Goal: Task Accomplishment & Management: Manage account settings

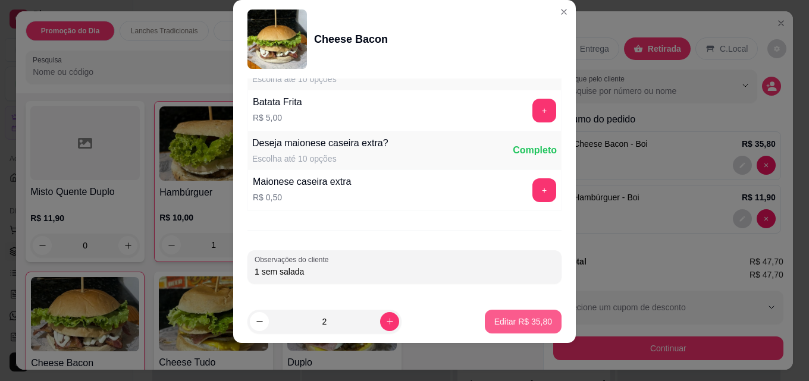
type input "1 sem salada"
click at [495, 325] on p "Editar R$ 35,80" at bounding box center [523, 321] width 56 height 11
type input "0"
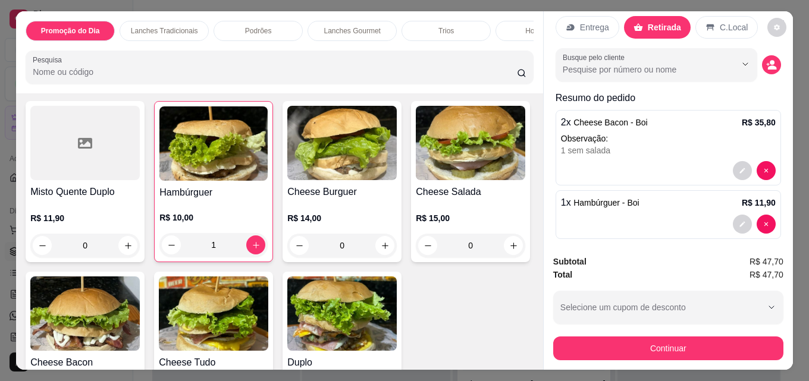
scroll to position [32, 0]
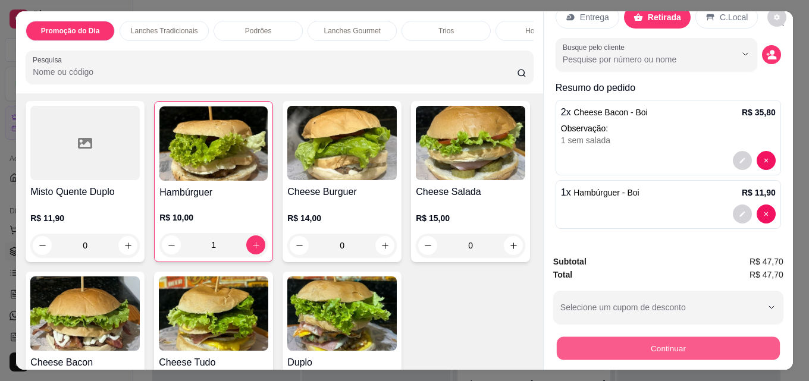
click at [654, 350] on button "Continuar" at bounding box center [668, 348] width 223 height 23
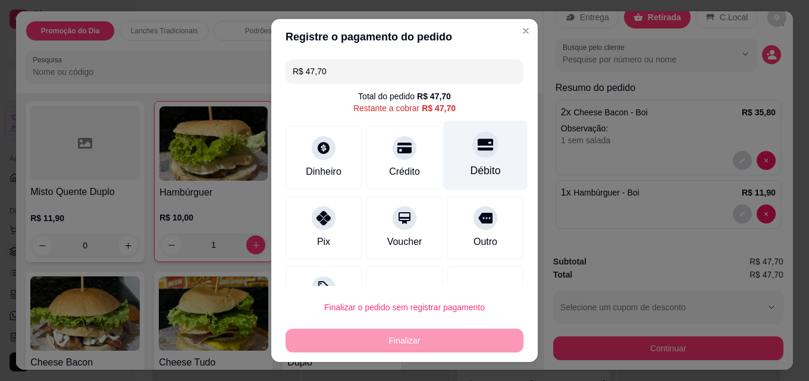
click at [467, 159] on div "Débito" at bounding box center [486, 156] width 84 height 70
type input "R$ 0,00"
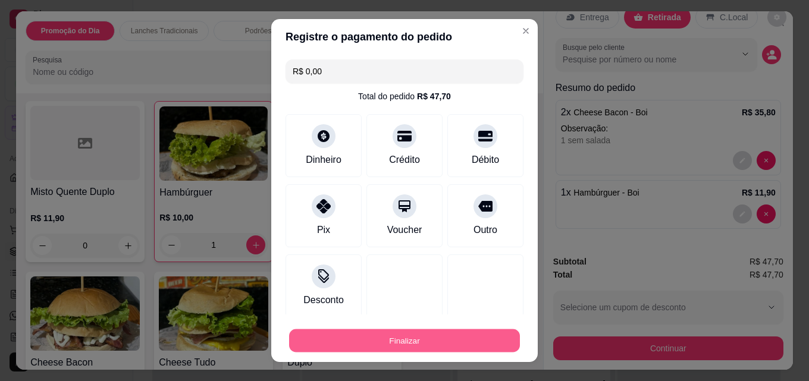
click at [433, 342] on button "Finalizar" at bounding box center [404, 340] width 231 height 23
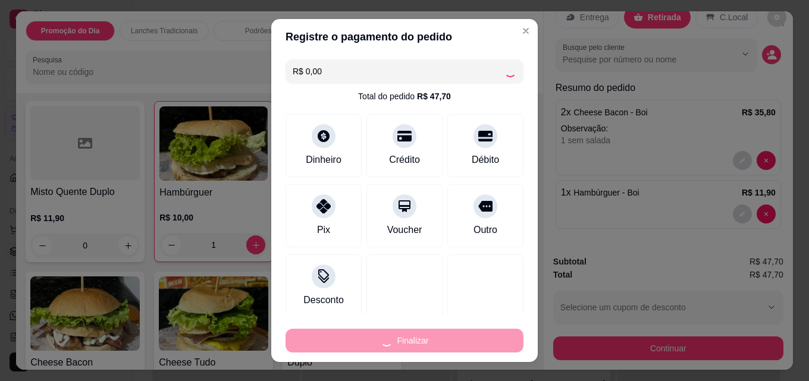
type input "0"
type input "-R$ 47,70"
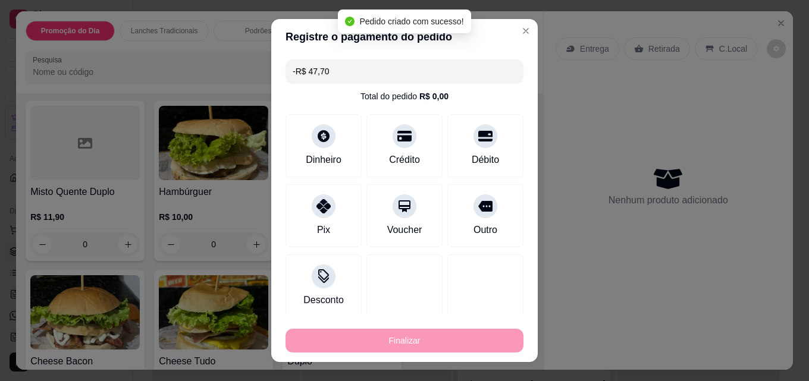
scroll to position [0, 0]
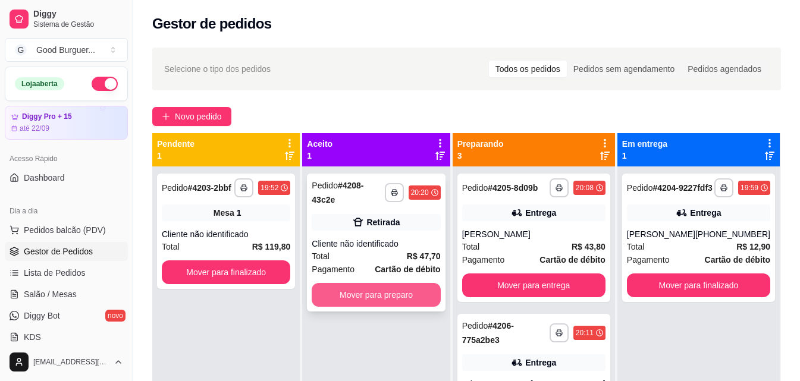
click at [400, 283] on button "Mover para preparo" at bounding box center [376, 295] width 128 height 24
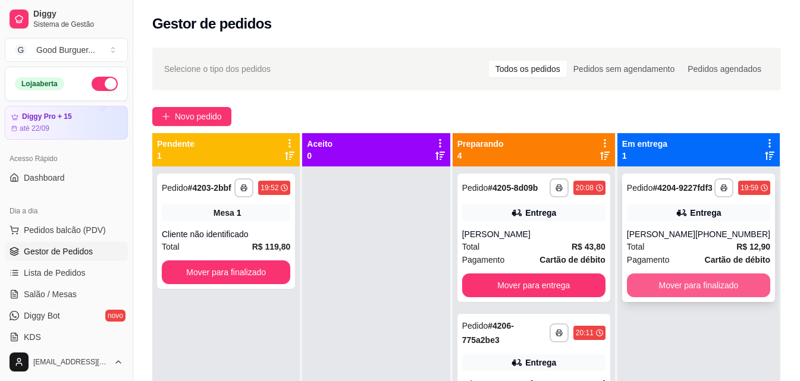
click at [700, 297] on button "Mover para finalizado" at bounding box center [698, 285] width 143 height 24
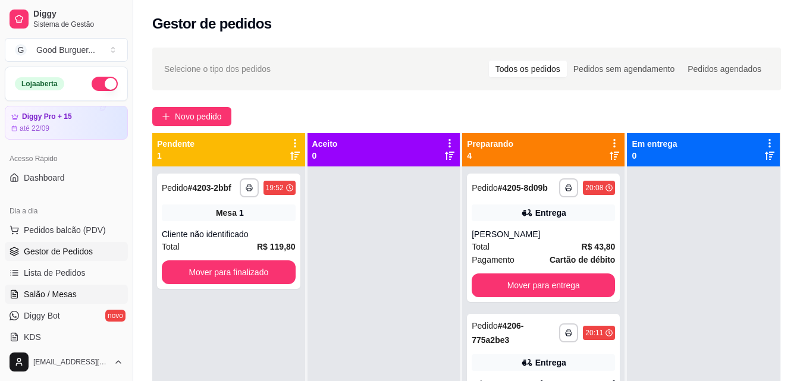
click at [67, 295] on span "Salão / Mesas" at bounding box center [50, 294] width 53 height 12
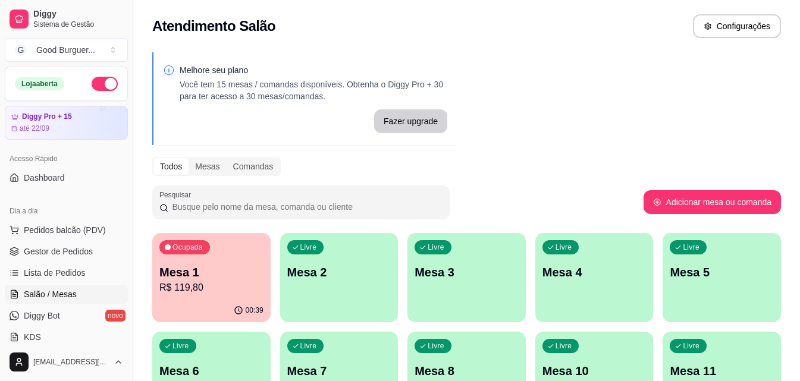
click at [335, 267] on p "Mesa 2" at bounding box center [339, 272] width 104 height 17
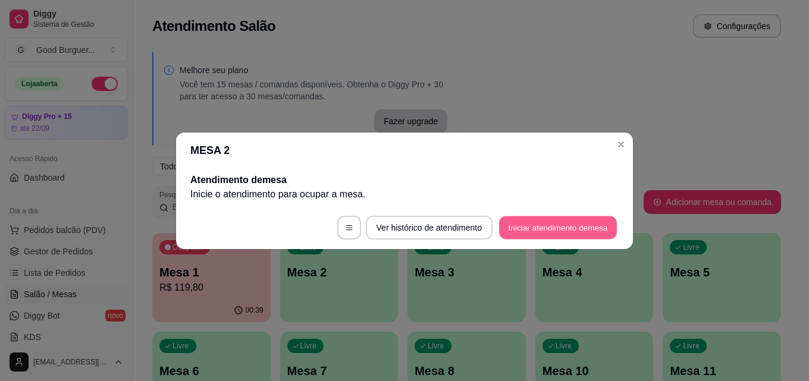
click at [537, 232] on button "Iniciar atendimento de mesa" at bounding box center [558, 227] width 118 height 23
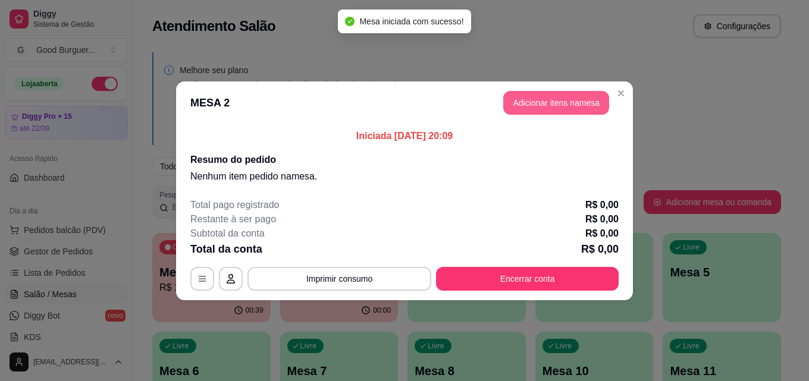
click at [550, 102] on button "Adicionar itens na mesa" at bounding box center [556, 103] width 106 height 24
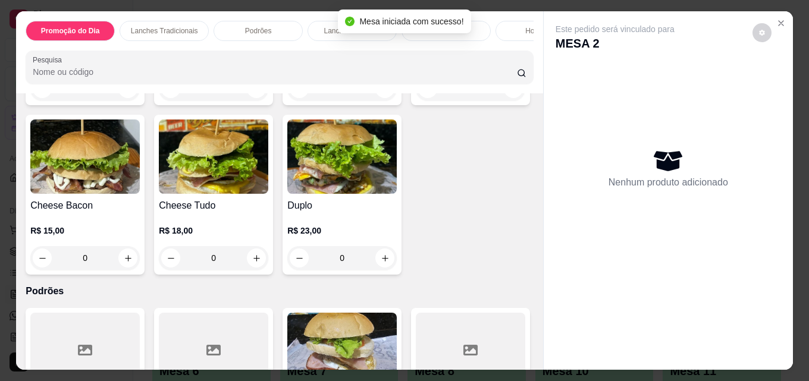
scroll to position [934, 0]
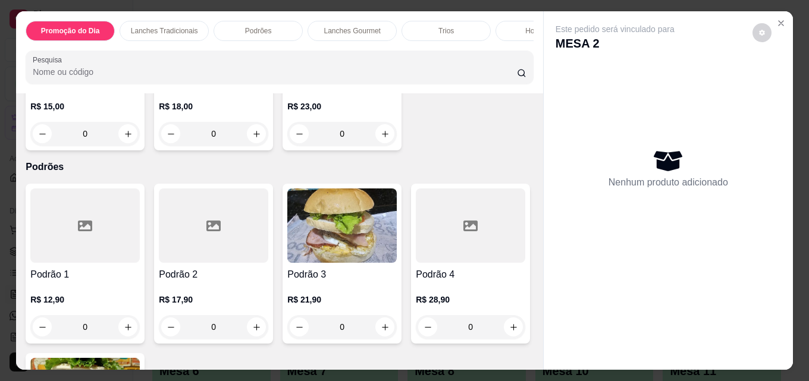
click at [287, 70] on img at bounding box center [341, 32] width 109 height 74
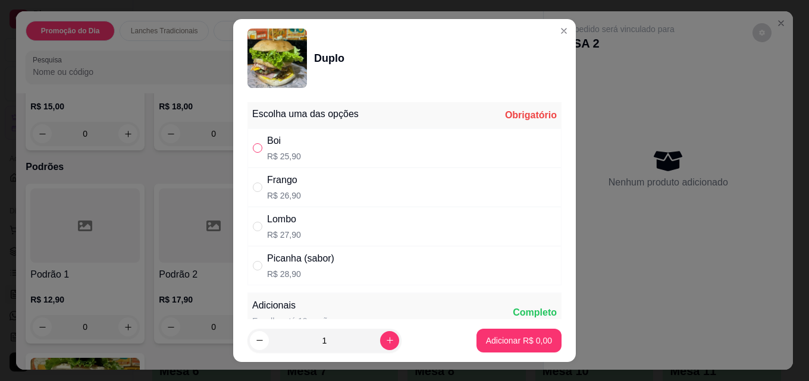
click at [257, 146] on input "" at bounding box center [258, 148] width 10 height 10
radio input "true"
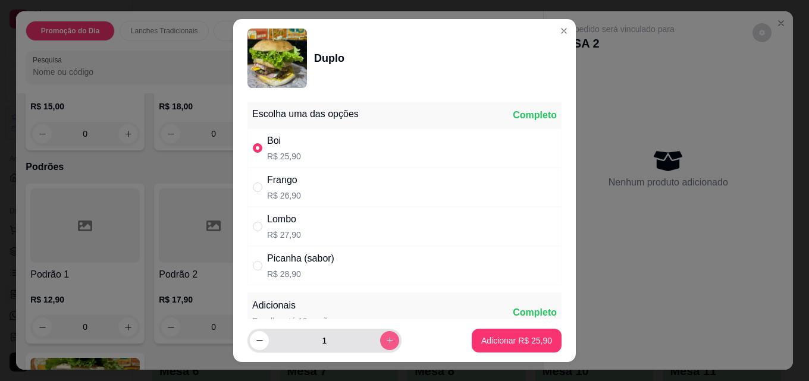
click at [385, 340] on icon "increase-product-quantity" at bounding box center [389, 340] width 9 height 9
type input "2"
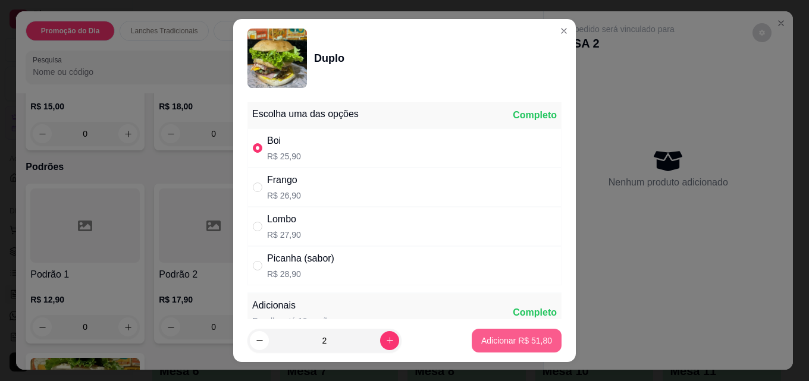
click at [517, 344] on p "Adicionar R$ 51,80" at bounding box center [516, 341] width 71 height 12
type input "2"
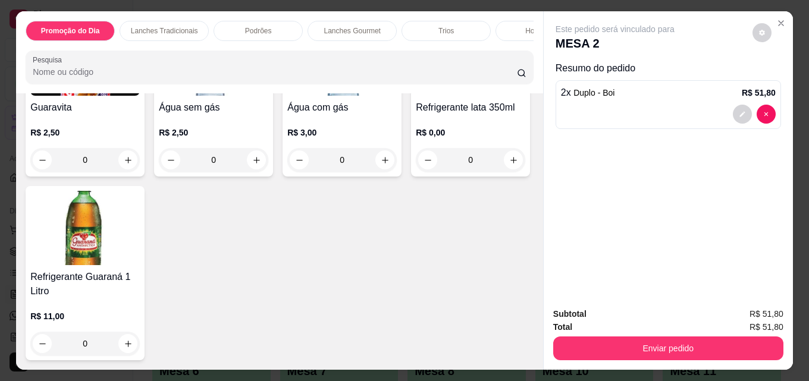
scroll to position [4142, 0]
click at [81, 96] on img at bounding box center [84, 58] width 109 height 74
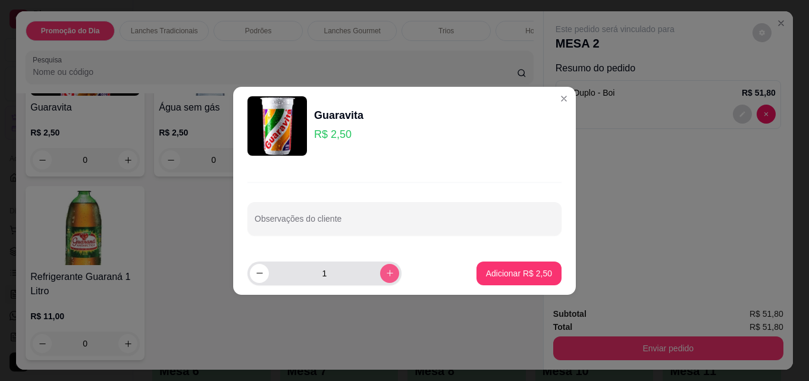
click at [380, 275] on button "increase-product-quantity" at bounding box center [389, 273] width 19 height 19
click at [380, 275] on button "increase-product-quantity" at bounding box center [389, 273] width 18 height 18
click at [258, 275] on icon "decrease-product-quantity" at bounding box center [259, 273] width 9 height 9
type input "2"
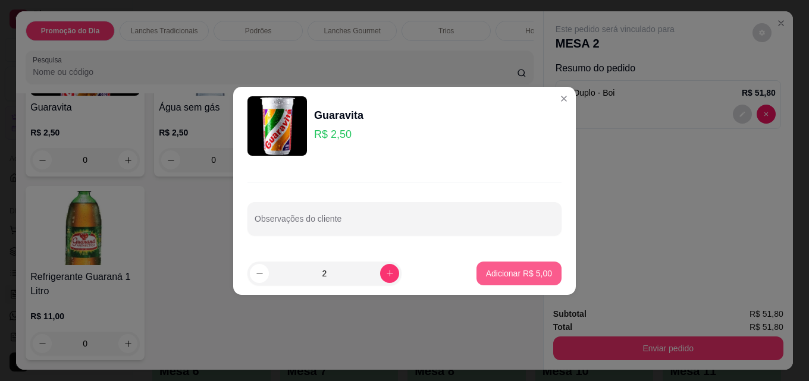
click at [507, 271] on p "Adicionar R$ 5,00" at bounding box center [519, 274] width 66 height 12
type input "2"
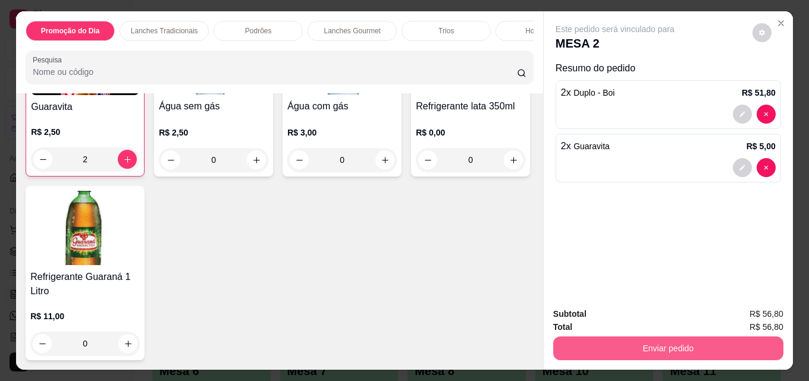
click at [649, 344] on button "Enviar pedido" at bounding box center [668, 349] width 230 height 24
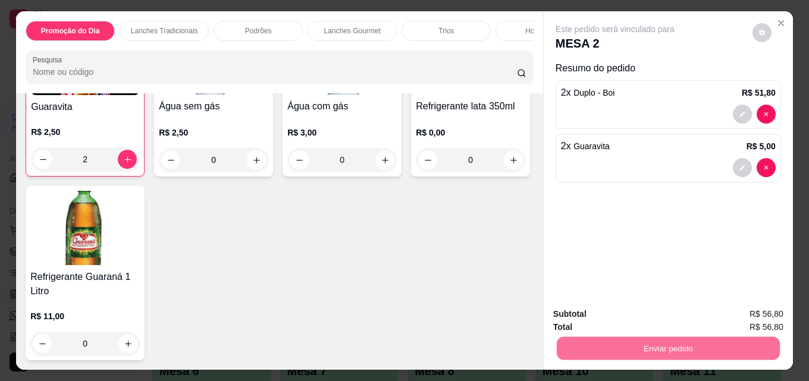
click at [607, 317] on button "Não registrar e enviar pedido" at bounding box center [629, 314] width 124 height 23
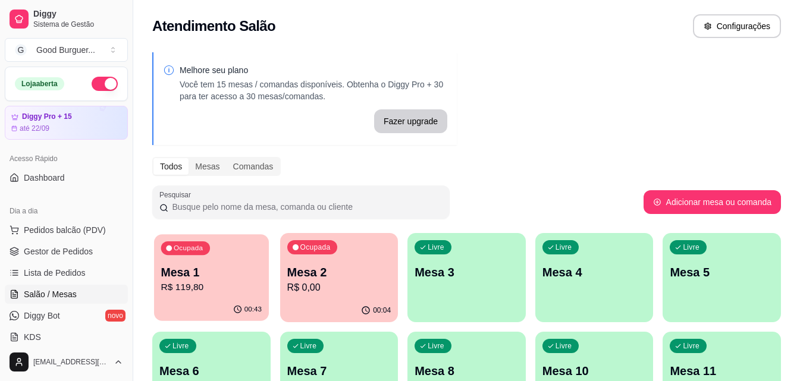
click at [224, 300] on div "00:43" at bounding box center [211, 309] width 115 height 23
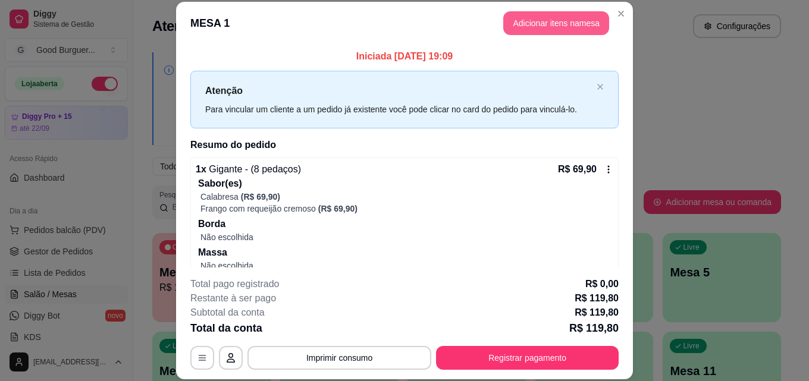
click at [561, 24] on button "Adicionar itens na mesa" at bounding box center [556, 23] width 106 height 24
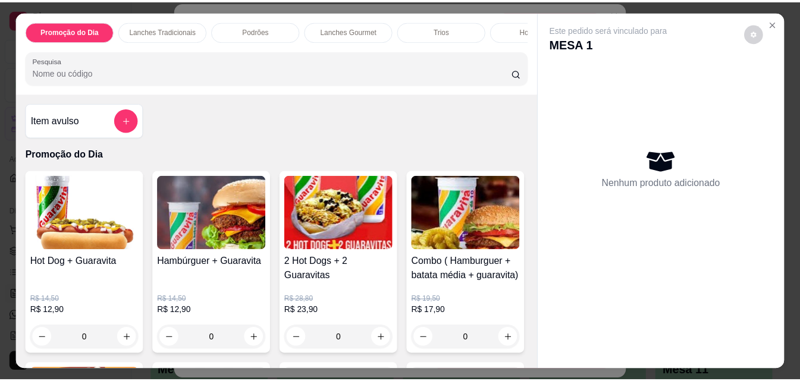
scroll to position [4259, 0]
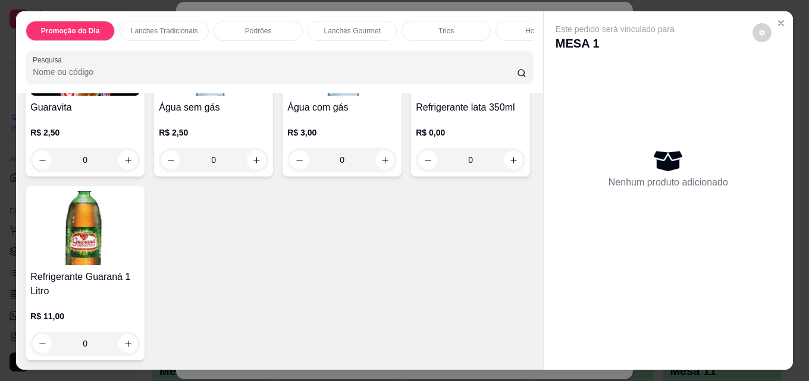
click at [140, 251] on img at bounding box center [84, 228] width 109 height 74
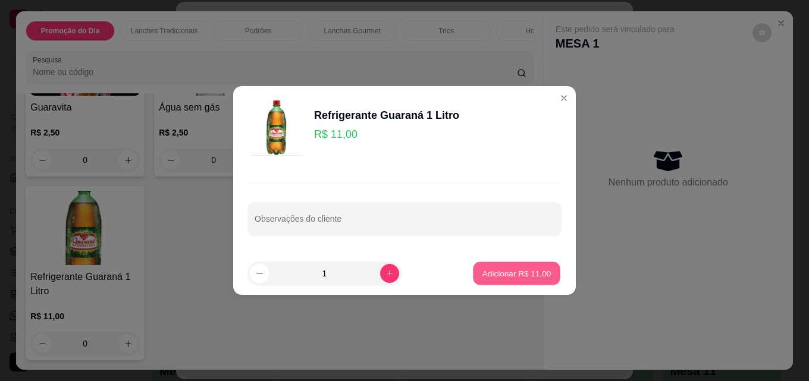
click at [498, 273] on p "Adicionar R$ 11,00" at bounding box center [516, 273] width 69 height 11
type input "1"
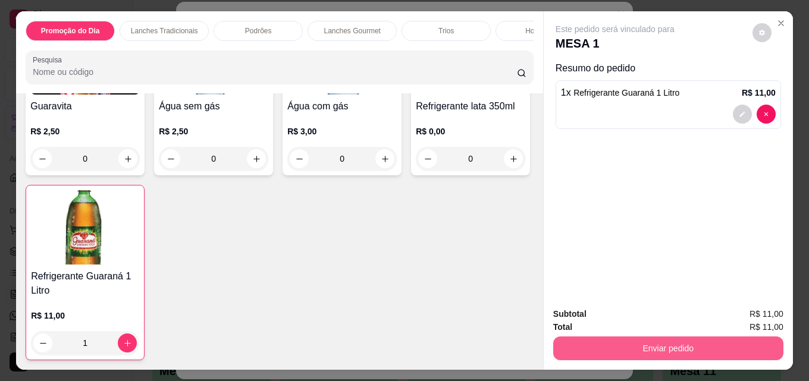
click at [642, 348] on button "Enviar pedido" at bounding box center [668, 349] width 230 height 24
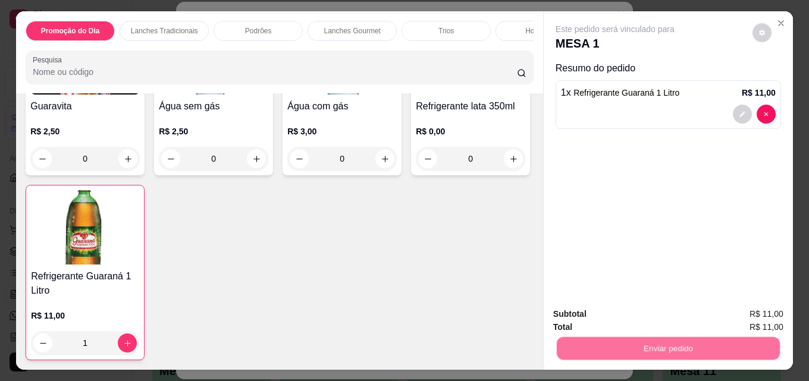
click at [626, 311] on button "Não registrar e enviar pedido" at bounding box center [629, 314] width 124 height 23
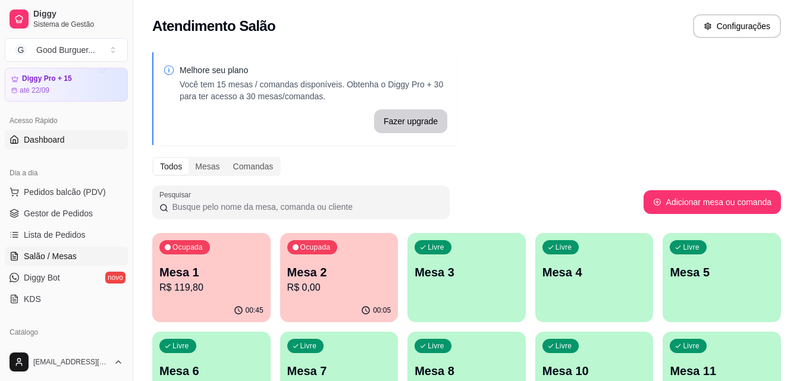
scroll to position [59, 0]
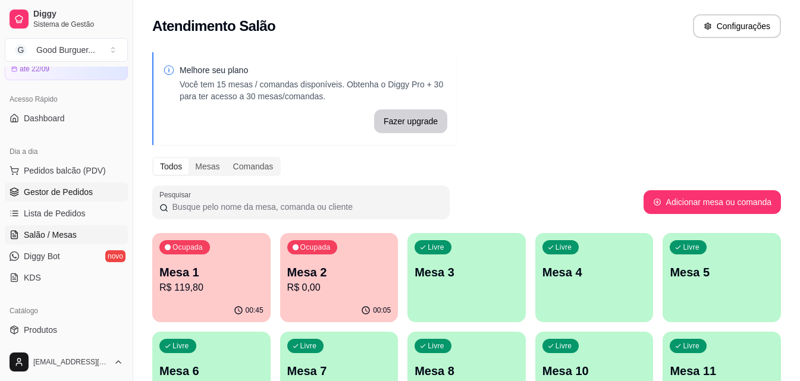
click at [65, 190] on span "Gestor de Pedidos" at bounding box center [58, 192] width 69 height 12
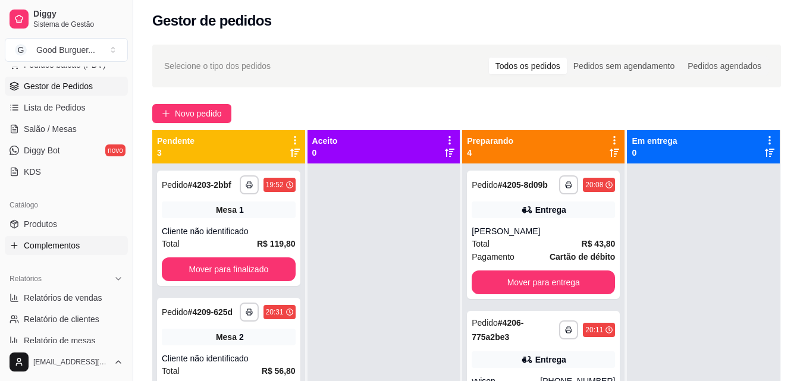
scroll to position [178, 0]
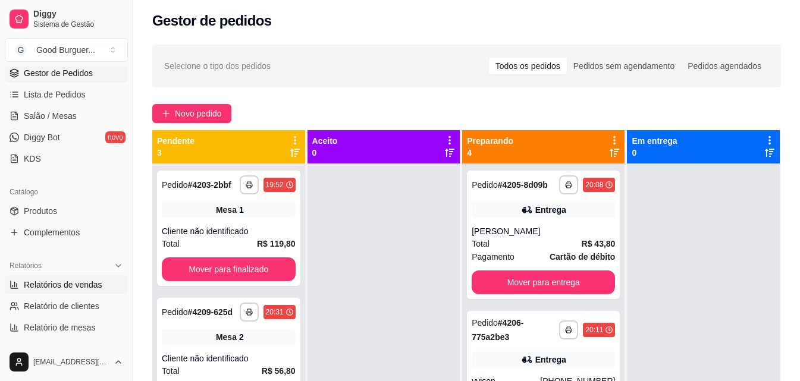
click at [59, 285] on span "Relatórios de vendas" at bounding box center [63, 285] width 78 height 12
select select "ALL"
select select "0"
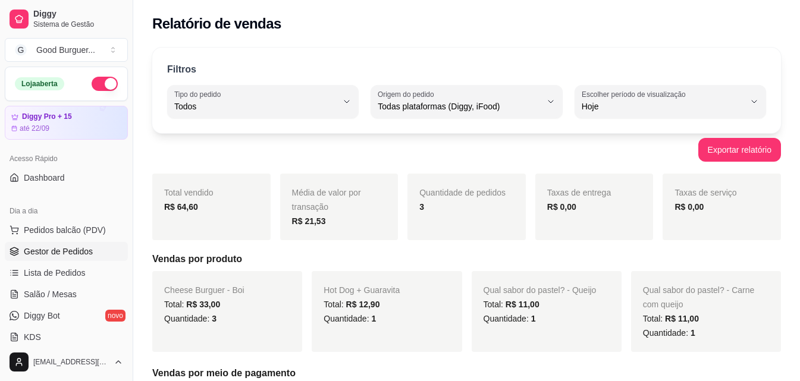
click at [77, 252] on span "Gestor de Pedidos" at bounding box center [58, 252] width 69 height 12
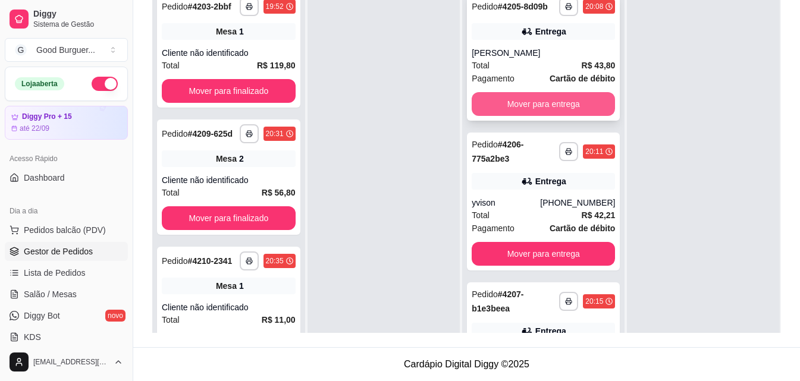
scroll to position [122, 0]
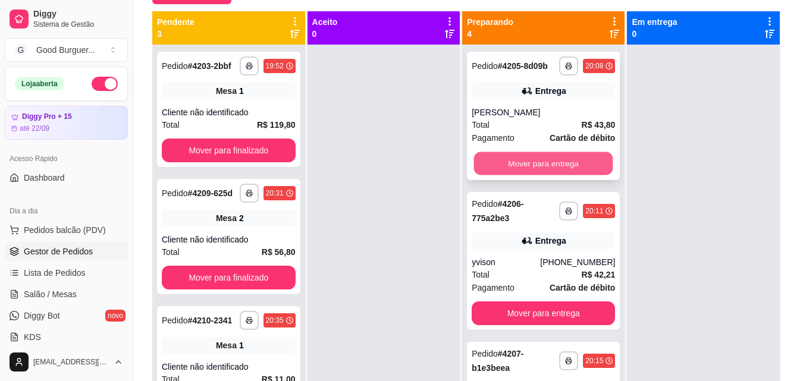
click at [524, 168] on button "Mover para entrega" at bounding box center [543, 163] width 139 height 23
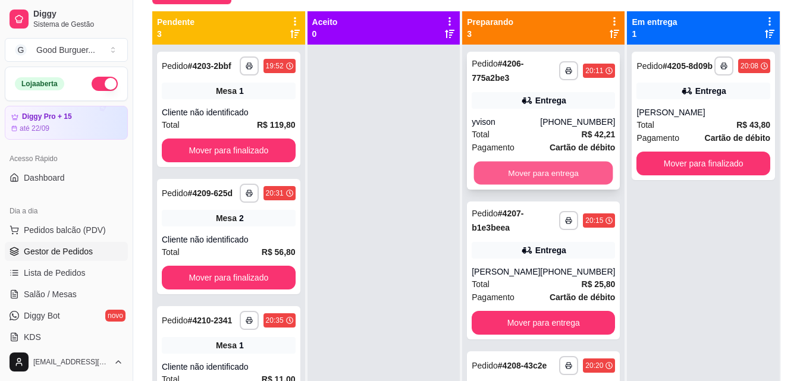
click at [524, 169] on button "Mover para entrega" at bounding box center [543, 173] width 139 height 23
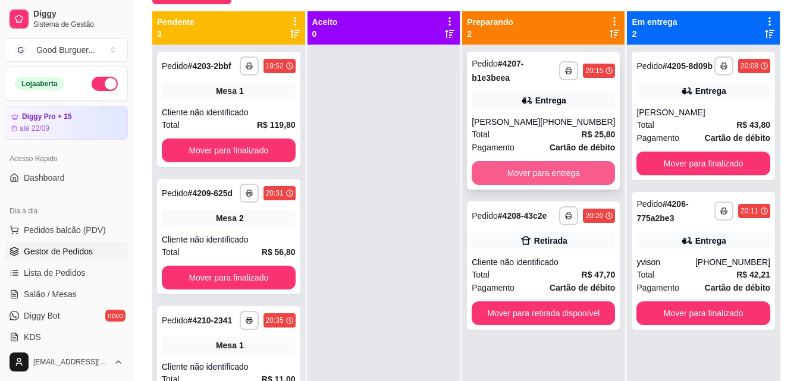
click at [526, 171] on button "Mover para entrega" at bounding box center [542, 173] width 143 height 24
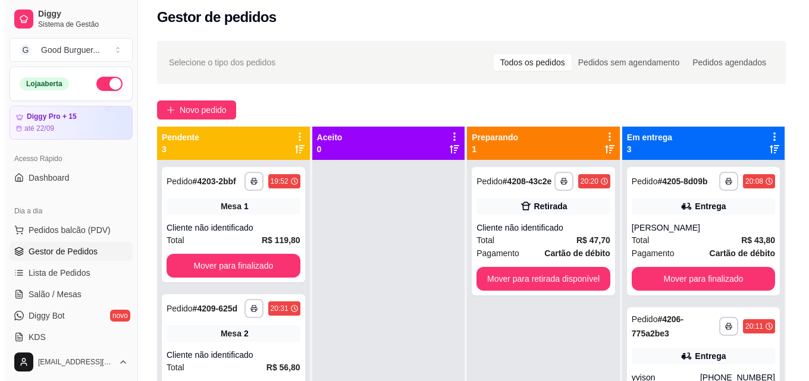
scroll to position [0, 0]
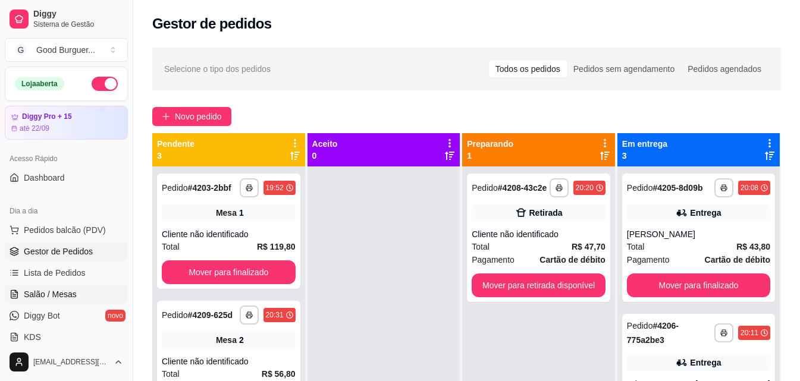
click at [64, 290] on span "Salão / Mesas" at bounding box center [50, 294] width 53 height 12
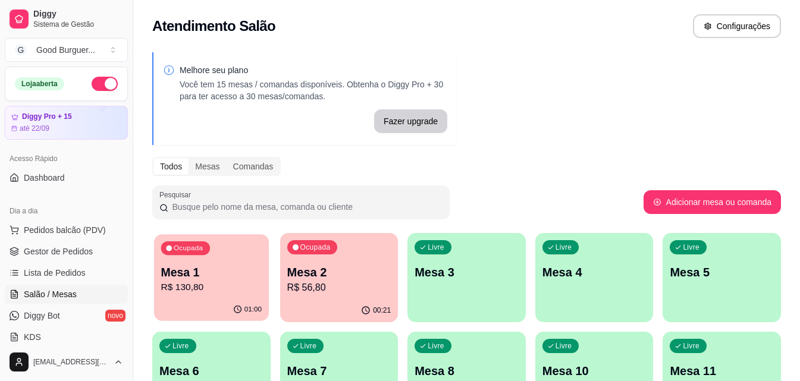
click at [229, 286] on p "R$ 130,80" at bounding box center [211, 288] width 100 height 14
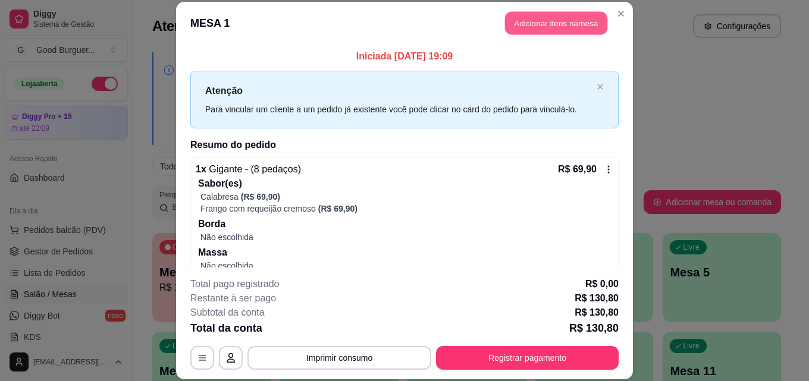
click at [562, 24] on button "Adicionar itens na mesa" at bounding box center [556, 23] width 102 height 23
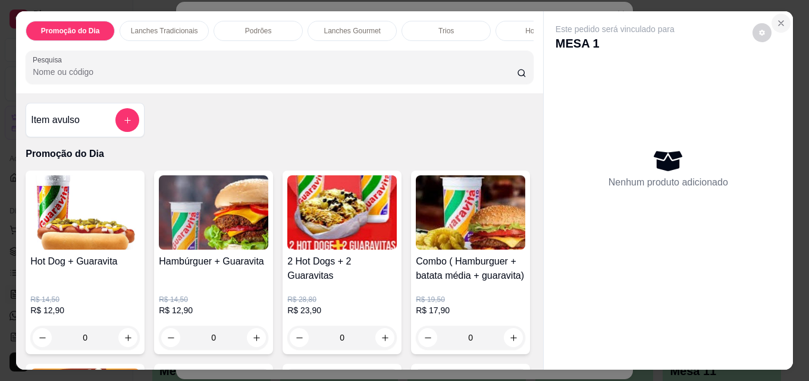
click at [779, 14] on button "Close" at bounding box center [780, 23] width 19 height 19
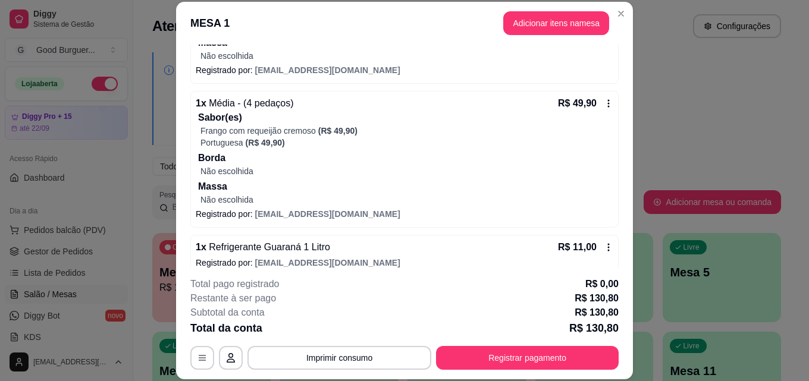
scroll to position [224, 0]
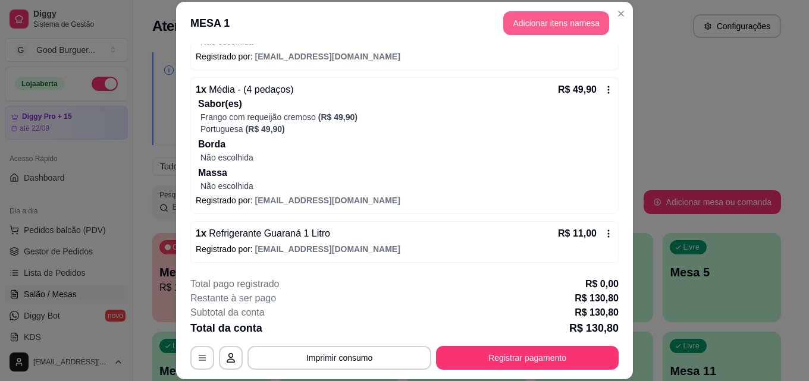
click at [550, 24] on button "Adicionar itens na mesa" at bounding box center [556, 23] width 106 height 24
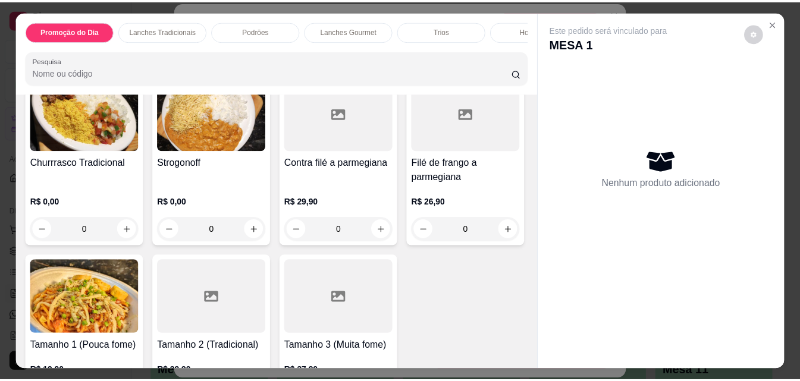
scroll to position [2735, 0]
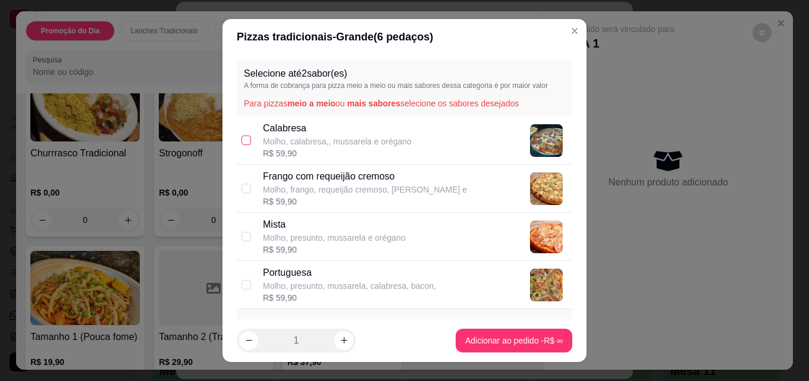
click at [243, 139] on input "checkbox" at bounding box center [246, 141] width 10 height 10
checkbox input "true"
click at [243, 190] on input "checkbox" at bounding box center [246, 189] width 10 height 10
checkbox input "true"
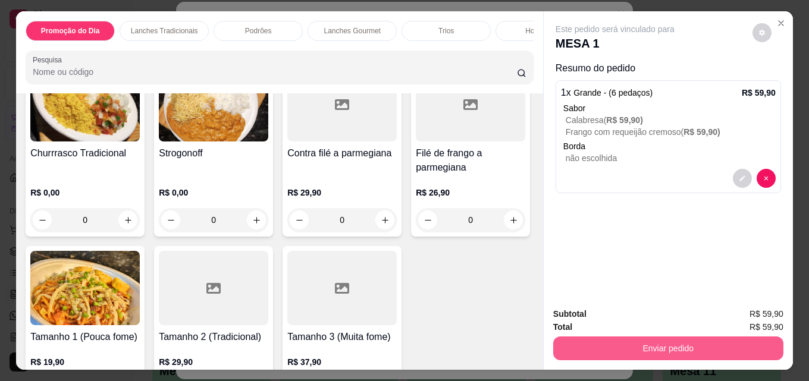
click at [667, 348] on button "Enviar pedido" at bounding box center [668, 349] width 230 height 24
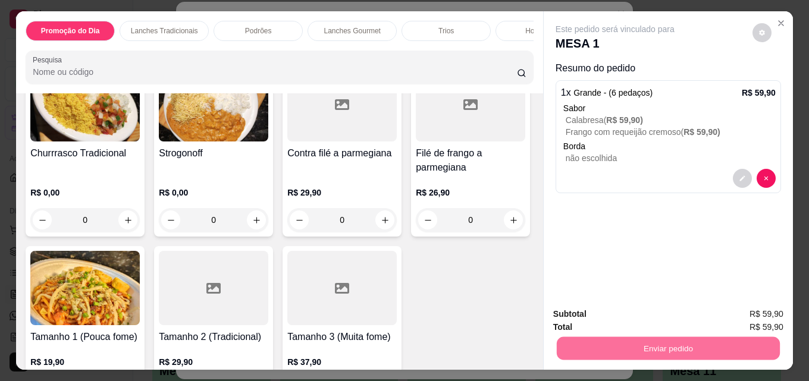
click at [631, 312] on button "Não registrar e enviar pedido" at bounding box center [628, 314] width 120 height 22
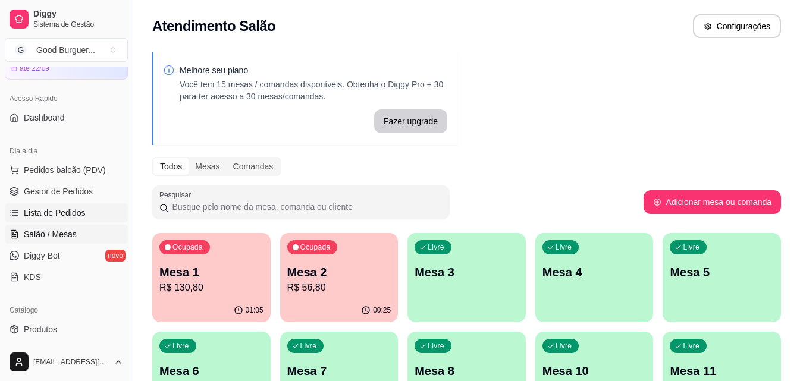
scroll to position [178, 0]
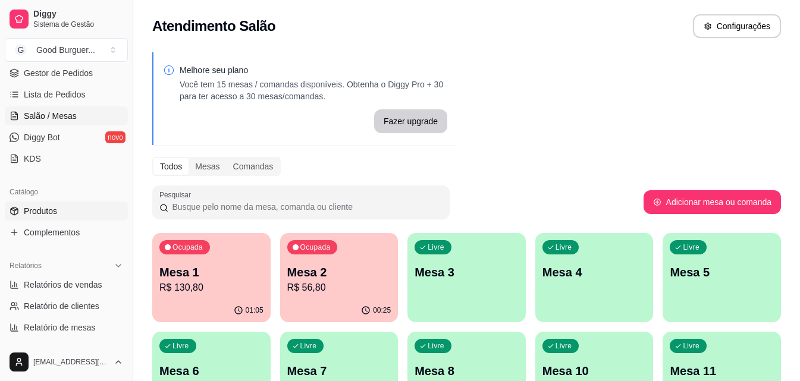
click at [70, 213] on link "Produtos" at bounding box center [66, 211] width 123 height 19
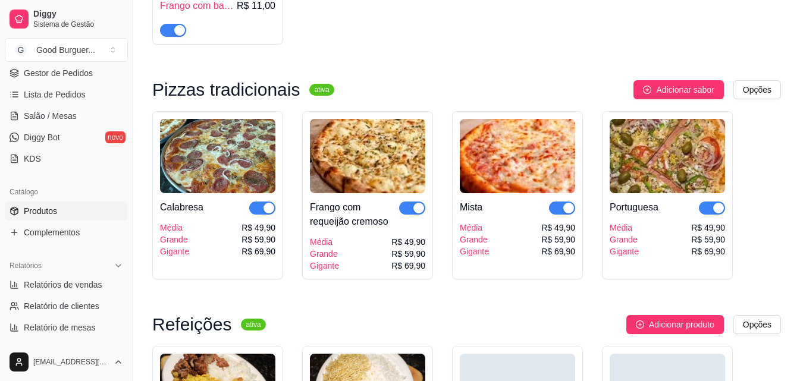
scroll to position [3211, 0]
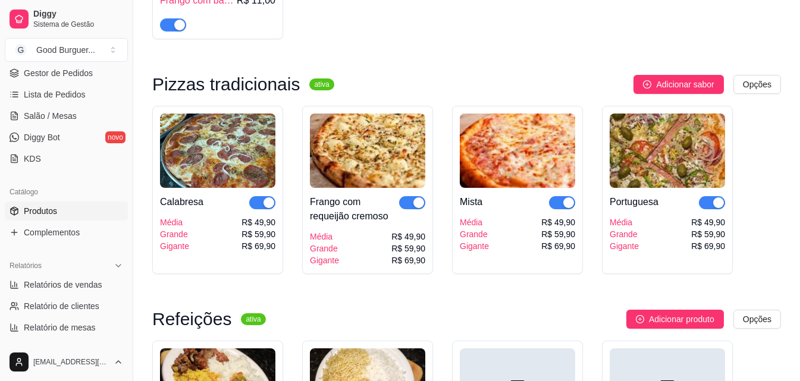
click at [251, 209] on span "button" at bounding box center [262, 202] width 26 height 13
click at [410, 209] on span "button" at bounding box center [412, 202] width 26 height 13
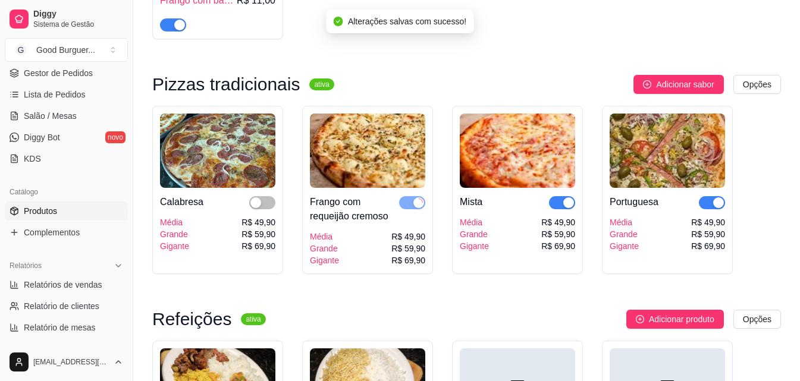
click at [555, 209] on span "button" at bounding box center [562, 202] width 26 height 13
click at [704, 209] on span "button" at bounding box center [712, 202] width 26 height 13
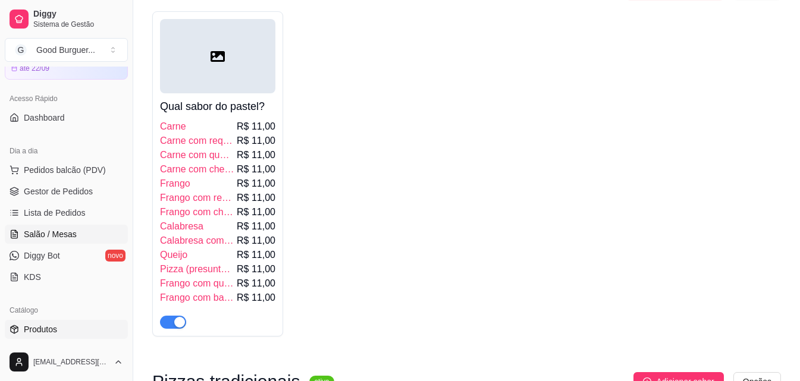
scroll to position [0, 0]
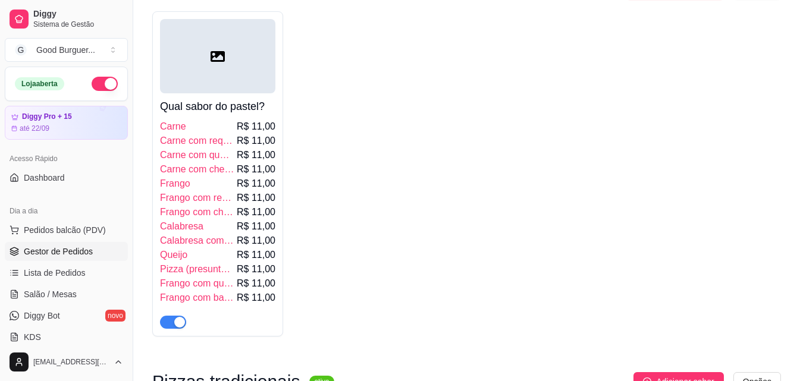
click at [73, 250] on span "Gestor de Pedidos" at bounding box center [58, 252] width 69 height 12
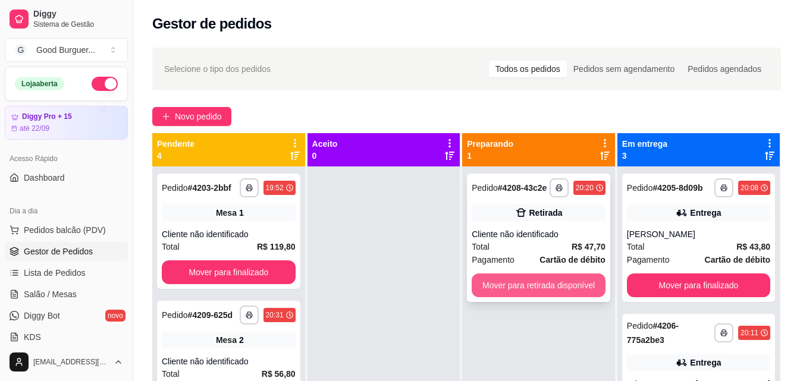
click at [537, 291] on button "Mover para retirada disponível" at bounding box center [538, 285] width 134 height 24
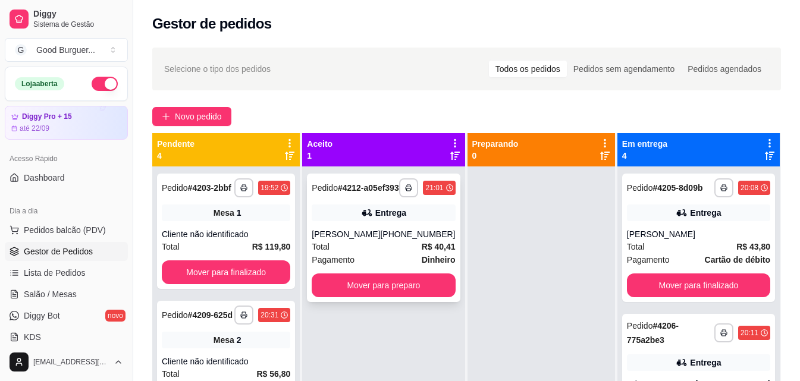
click at [383, 266] on div "Pagamento Dinheiro" at bounding box center [383, 259] width 143 height 13
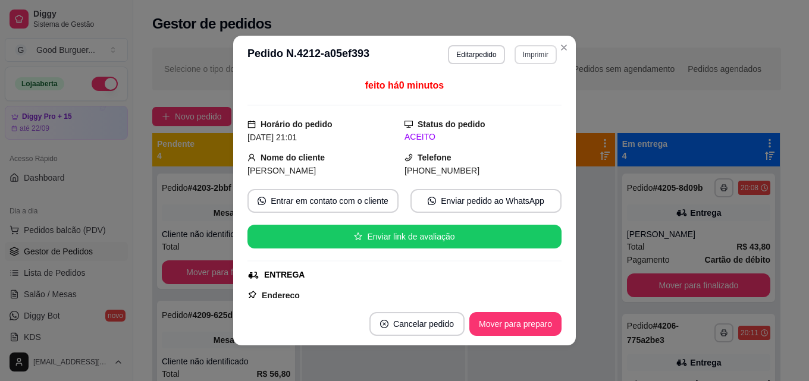
click at [532, 51] on button "Imprimir" at bounding box center [535, 54] width 42 height 19
click at [494, 103] on button "IMPRESSORA" at bounding box center [509, 96] width 83 height 18
click at [526, 55] on button "Imprimir" at bounding box center [535, 54] width 41 height 18
click at [501, 96] on button "IMPRESSORA" at bounding box center [510, 96] width 86 height 19
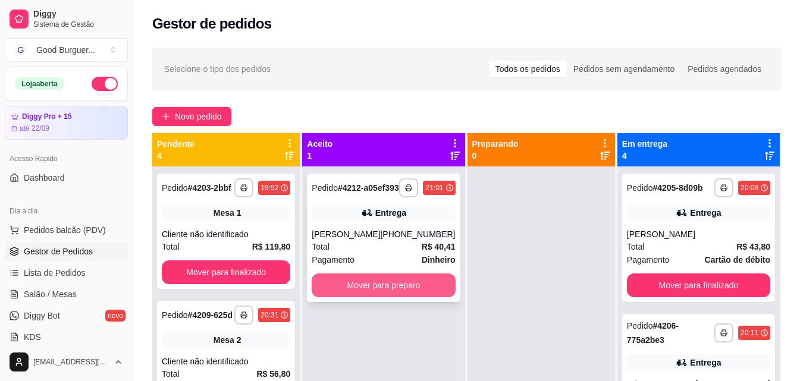
click at [401, 297] on button "Mover para preparo" at bounding box center [383, 285] width 143 height 24
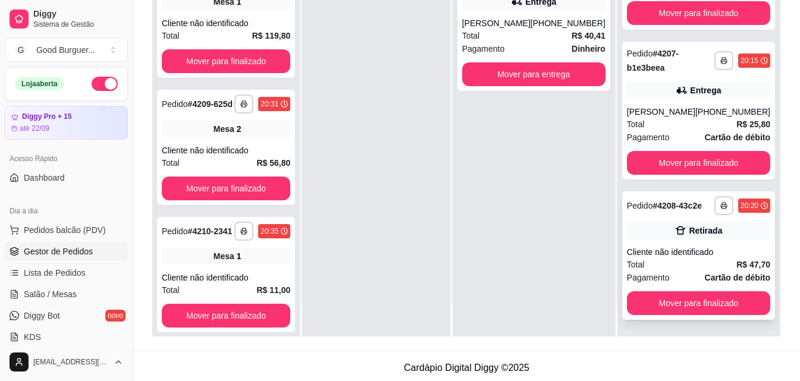
scroll to position [178, 0]
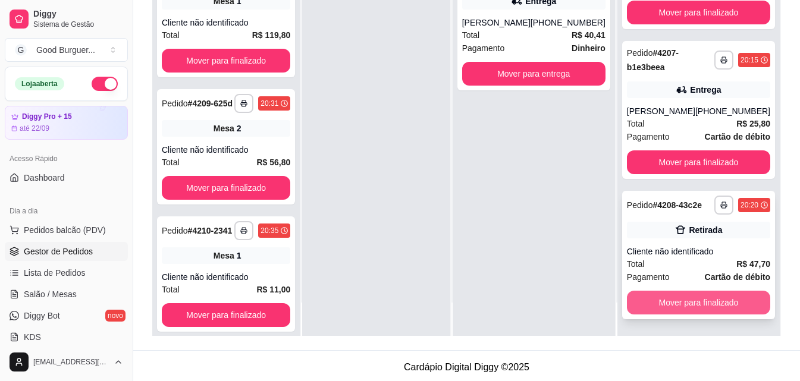
click at [673, 300] on button "Mover para finalizado" at bounding box center [698, 303] width 143 height 24
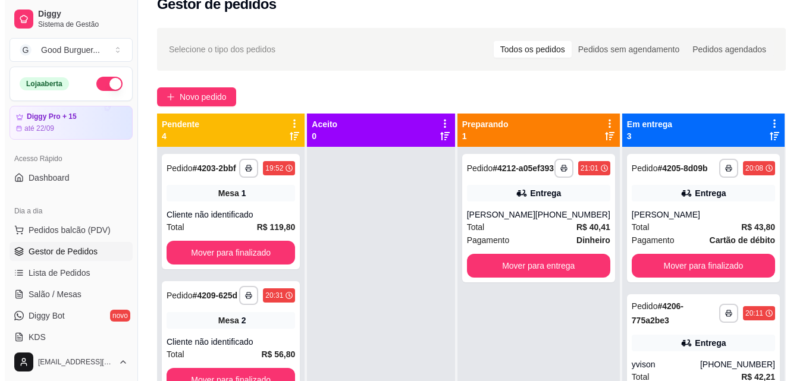
scroll to position [0, 0]
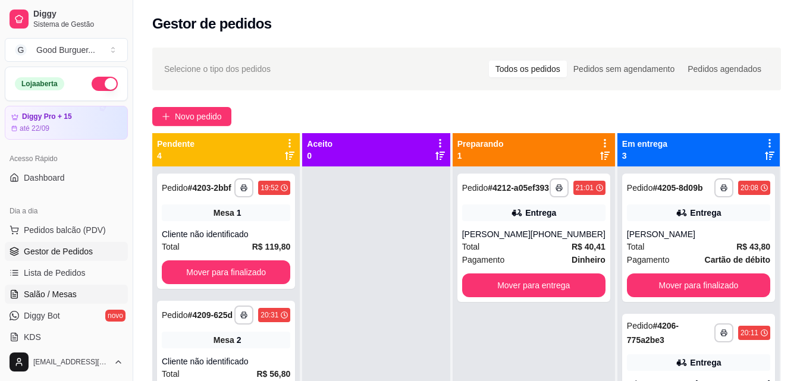
click at [58, 293] on span "Salão / Mesas" at bounding box center [50, 294] width 53 height 12
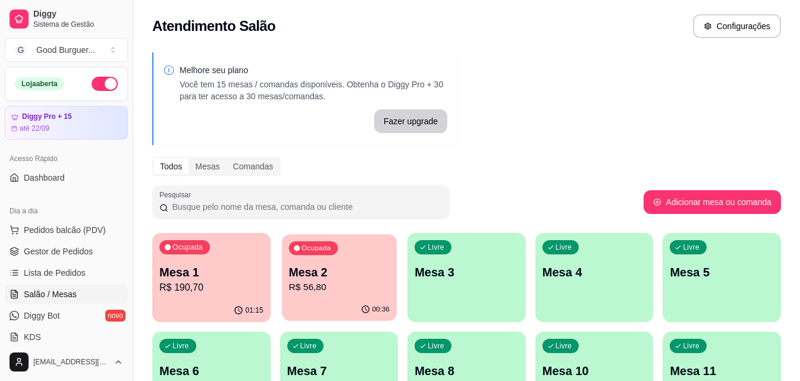
click at [329, 286] on p "R$ 56,80" at bounding box center [338, 288] width 100 height 14
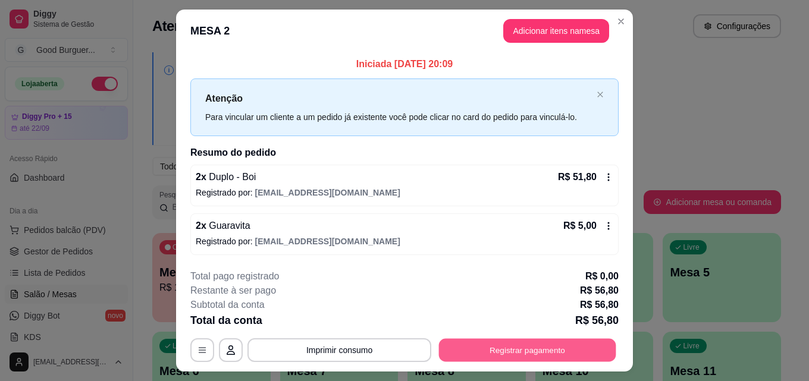
click at [549, 351] on button "Registrar pagamento" at bounding box center [527, 350] width 177 height 23
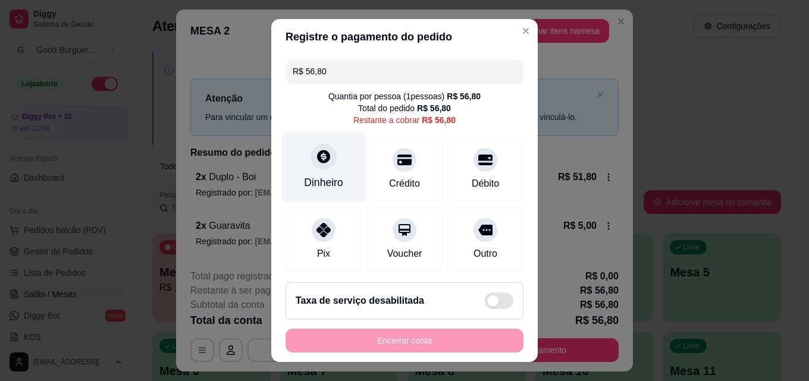
click at [305, 175] on div "Dinheiro" at bounding box center [323, 182] width 39 height 15
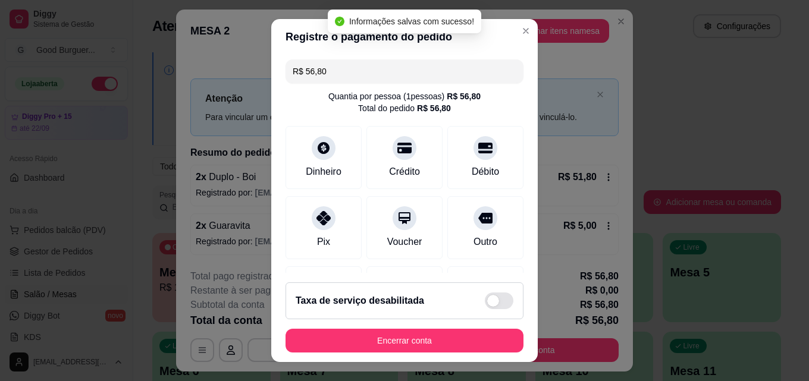
type input "R$ 0,00"
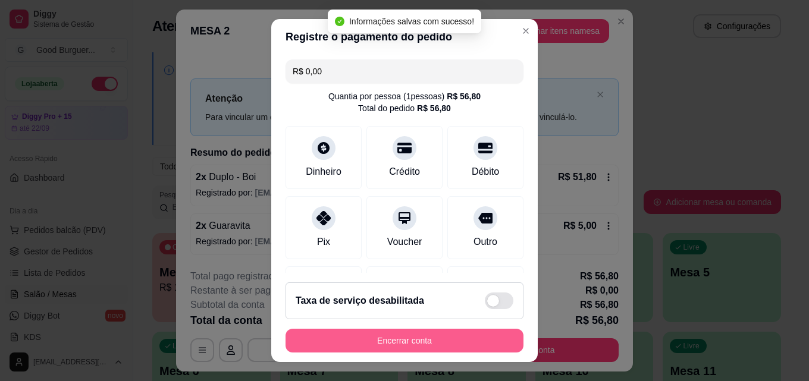
click at [416, 341] on button "Encerrar conta" at bounding box center [404, 341] width 238 height 24
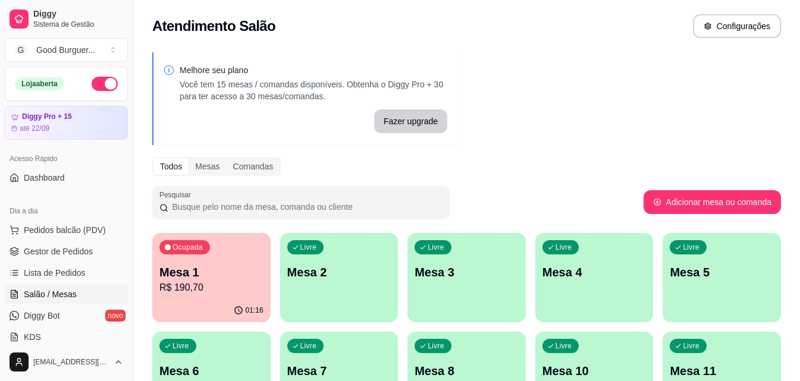
click at [233, 281] on p "R$ 190,70" at bounding box center [211, 288] width 104 height 14
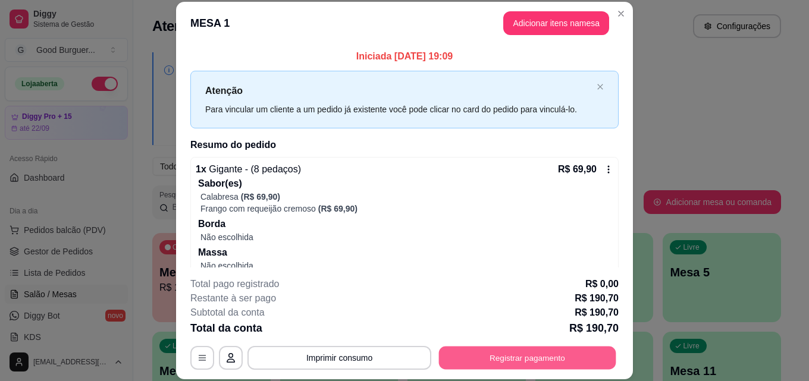
click at [504, 361] on button "Registrar pagamento" at bounding box center [527, 357] width 177 height 23
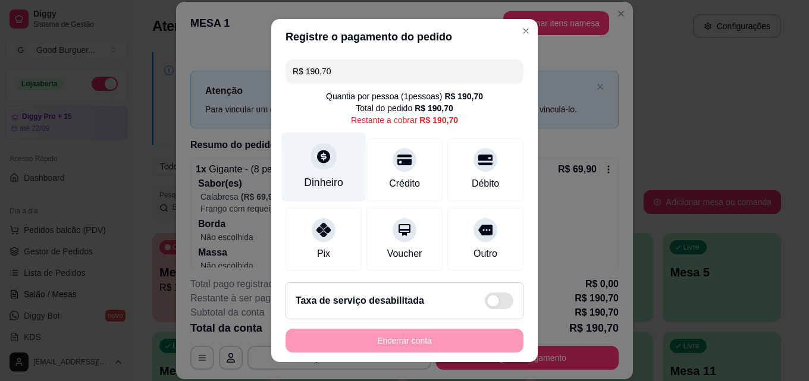
click at [316, 160] on icon at bounding box center [323, 156] width 15 height 15
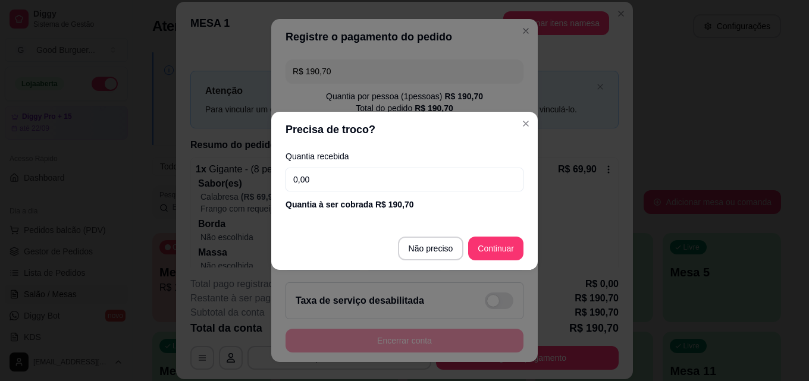
drag, startPoint x: 297, startPoint y: 181, endPoint x: 273, endPoint y: 182, distance: 23.8
click at [274, 186] on div "Quantia recebida 0,00 Quantia à ser cobrada R$ 190,70" at bounding box center [404, 181] width 266 height 68
type input "131,80"
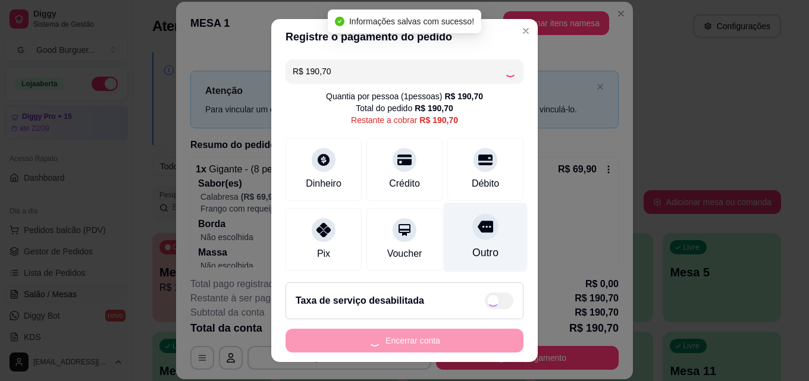
type input "R$ 0,00"
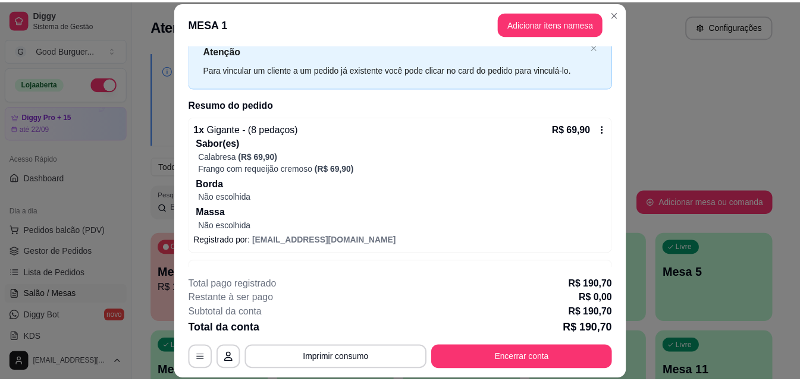
scroll to position [119, 0]
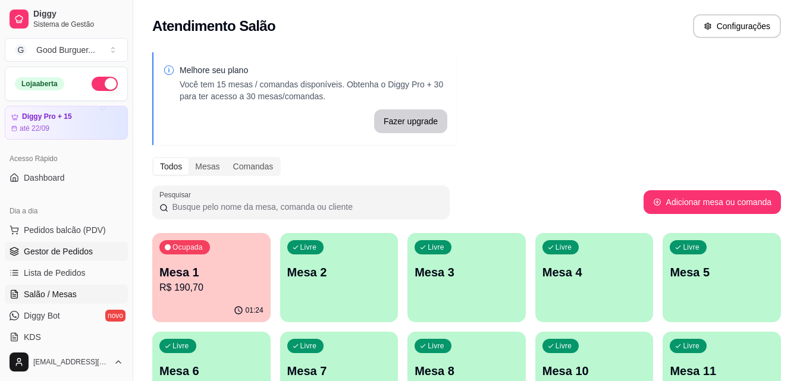
click at [71, 251] on span "Gestor de Pedidos" at bounding box center [58, 252] width 69 height 12
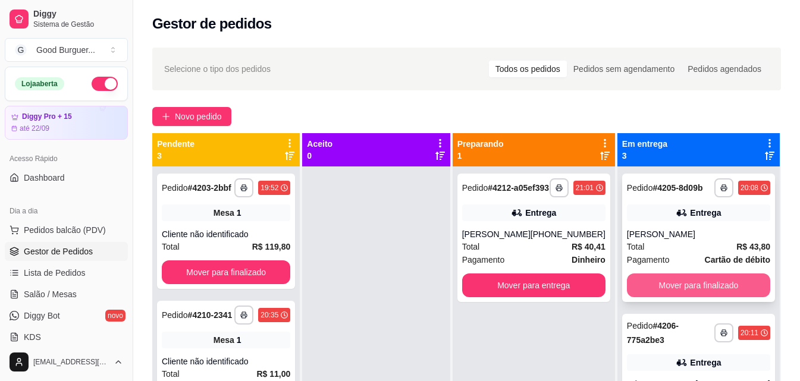
click at [710, 297] on button "Mover para finalizado" at bounding box center [698, 285] width 143 height 24
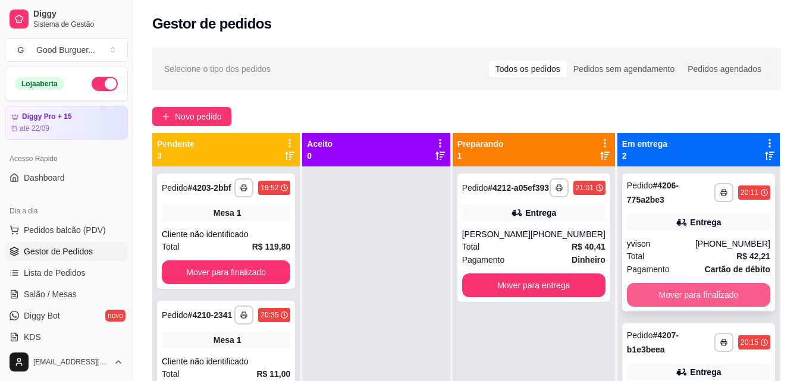
click at [700, 300] on button "Mover para finalizado" at bounding box center [698, 295] width 143 height 24
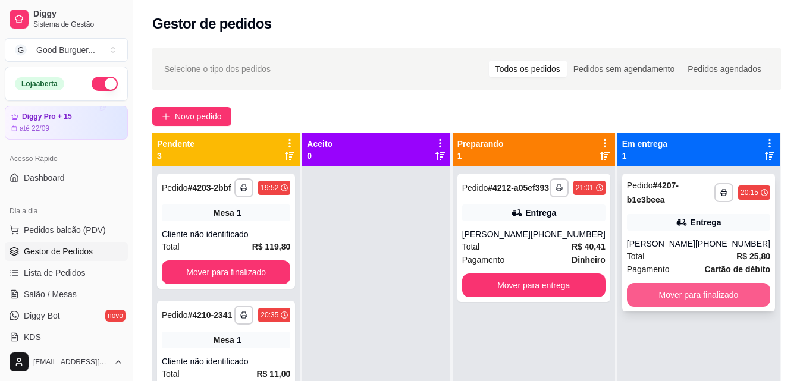
click at [697, 300] on button "Mover para finalizado" at bounding box center [698, 295] width 143 height 24
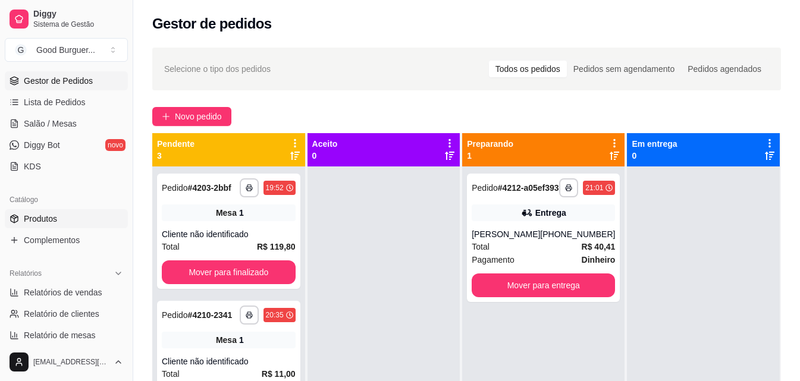
scroll to position [178, 0]
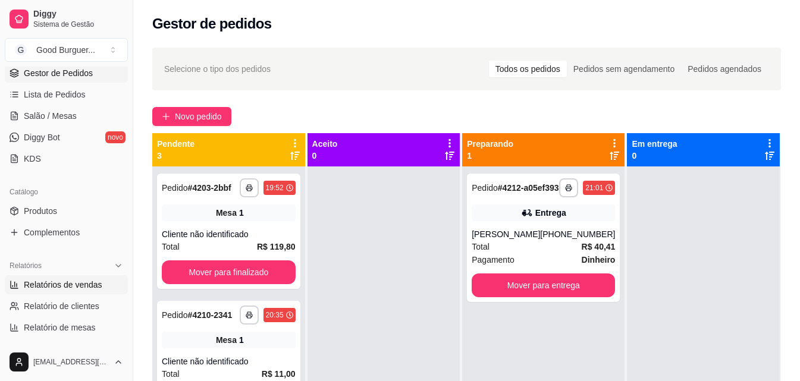
click at [74, 282] on span "Relatórios de vendas" at bounding box center [63, 285] width 78 height 12
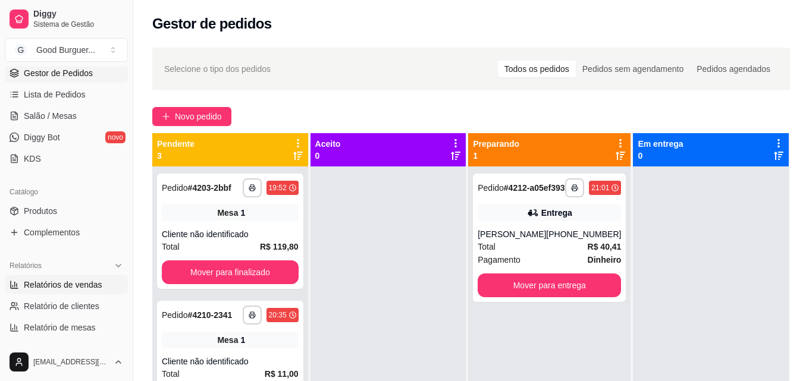
select select "ALL"
select select "0"
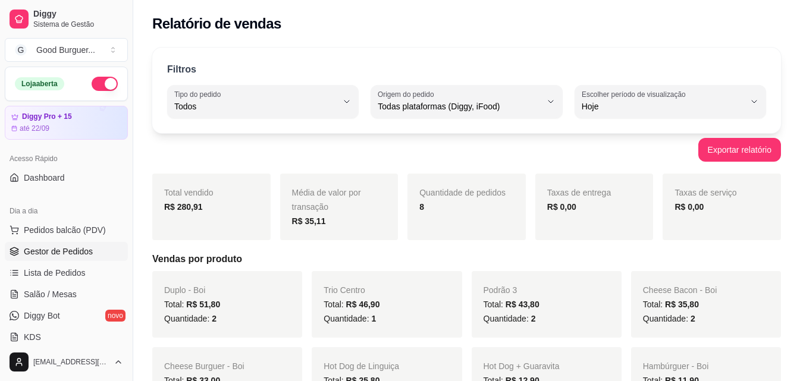
click at [62, 253] on span "Gestor de Pedidos" at bounding box center [58, 252] width 69 height 12
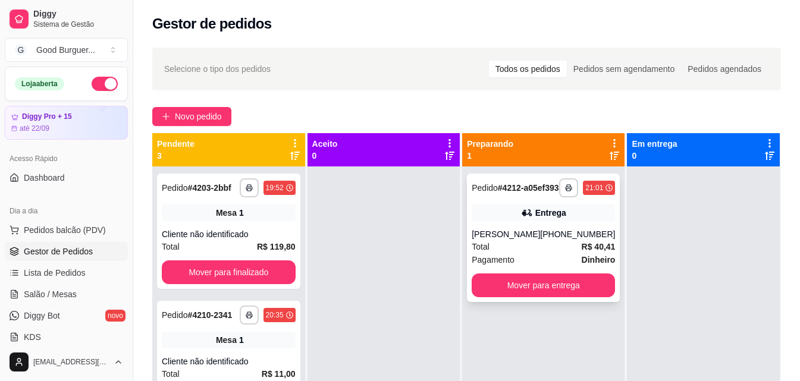
click at [545, 253] on div "Total R$ 40,41" at bounding box center [542, 246] width 143 height 13
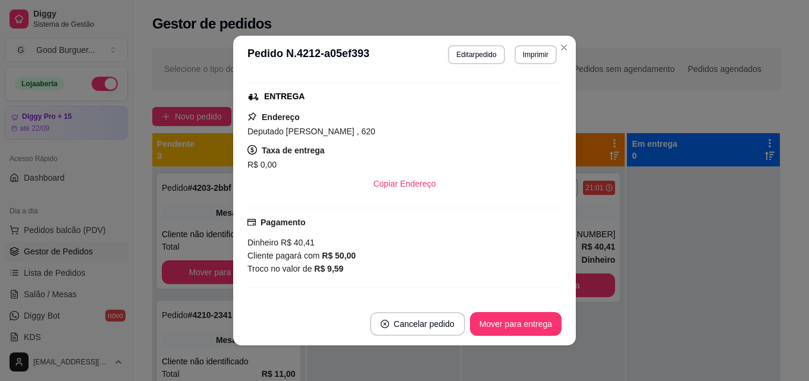
scroll to position [297, 0]
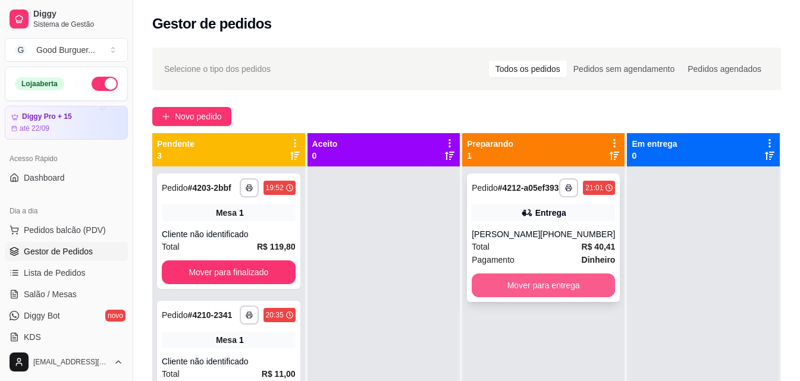
click at [551, 297] on button "Mover para entrega" at bounding box center [542, 285] width 143 height 24
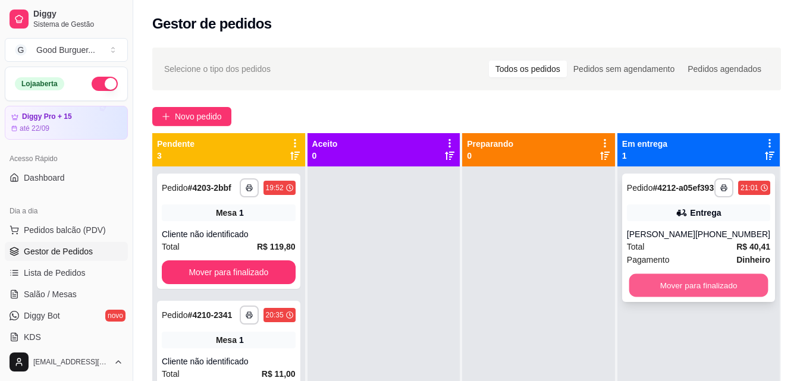
click at [707, 297] on button "Mover para finalizado" at bounding box center [697, 285] width 139 height 23
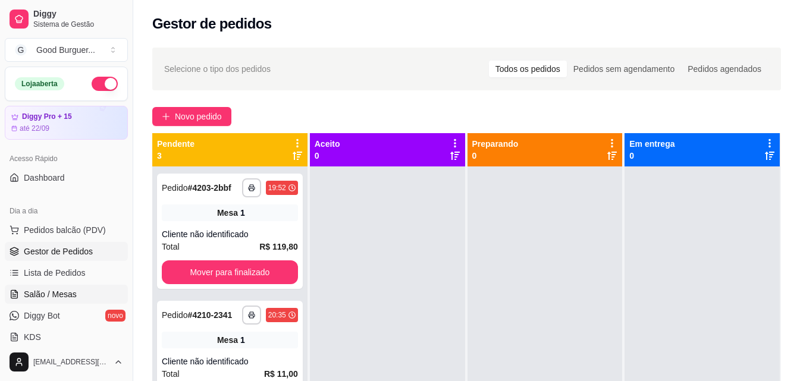
click at [61, 291] on span "Salão / Mesas" at bounding box center [50, 294] width 53 height 12
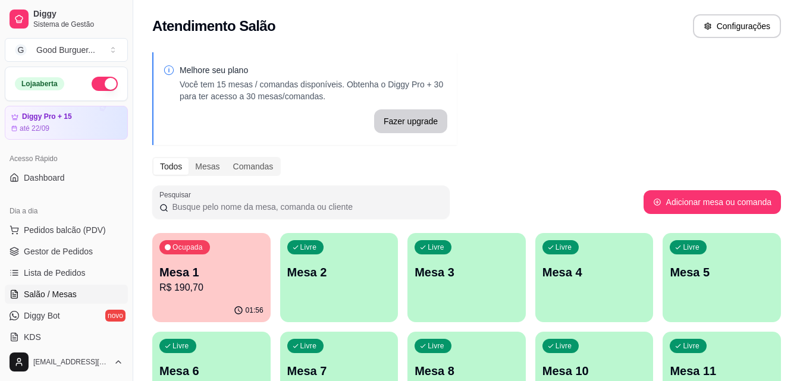
click at [214, 281] on p "R$ 190,70" at bounding box center [211, 288] width 104 height 14
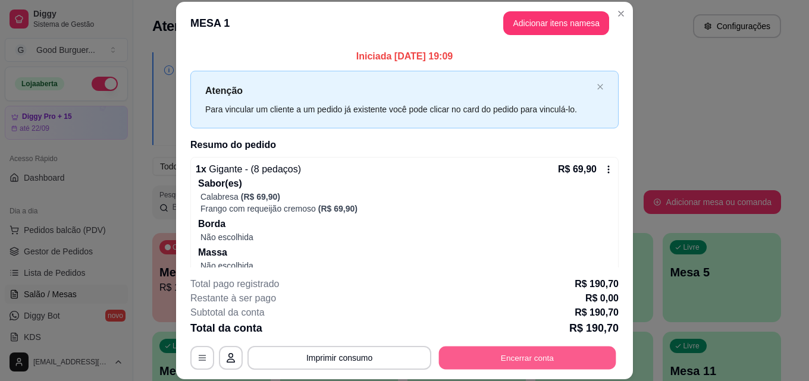
click at [518, 359] on button "Encerrar conta" at bounding box center [527, 357] width 177 height 23
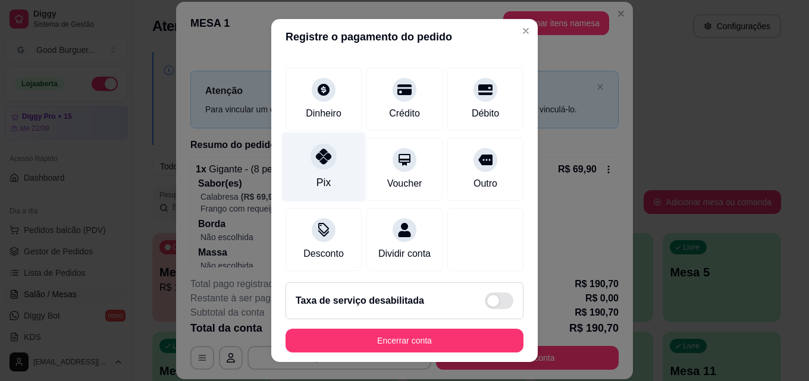
scroll to position [137, 0]
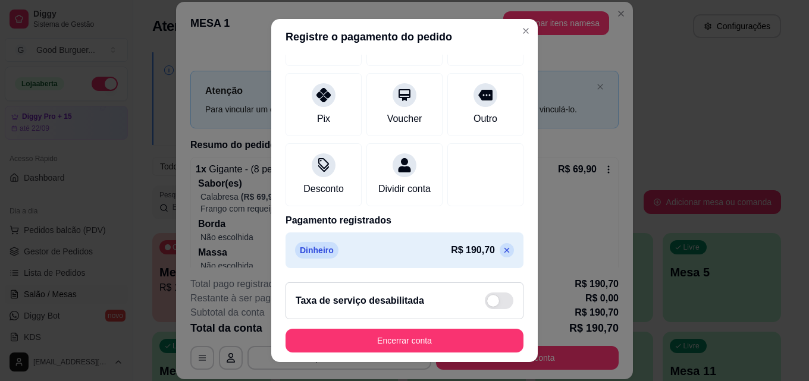
click at [502, 249] on icon at bounding box center [507, 251] width 10 height 10
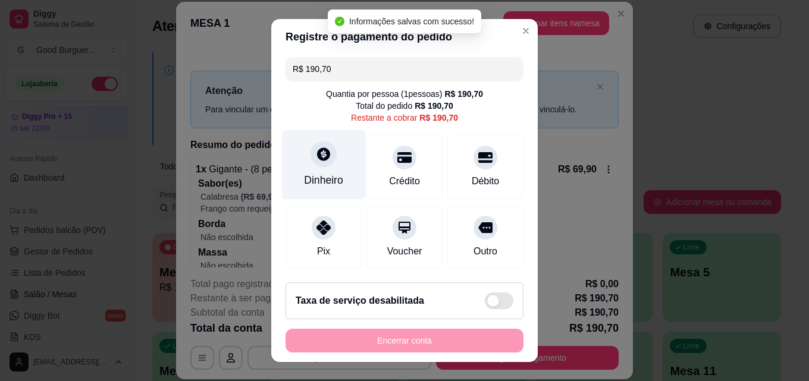
scroll to position [0, 0]
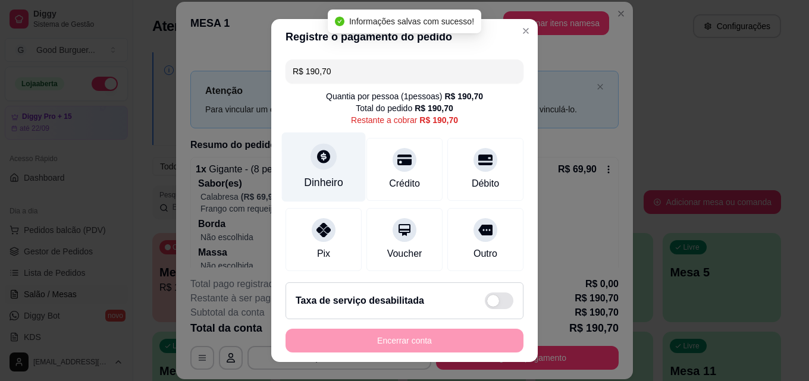
click at [320, 159] on icon at bounding box center [323, 156] width 13 height 13
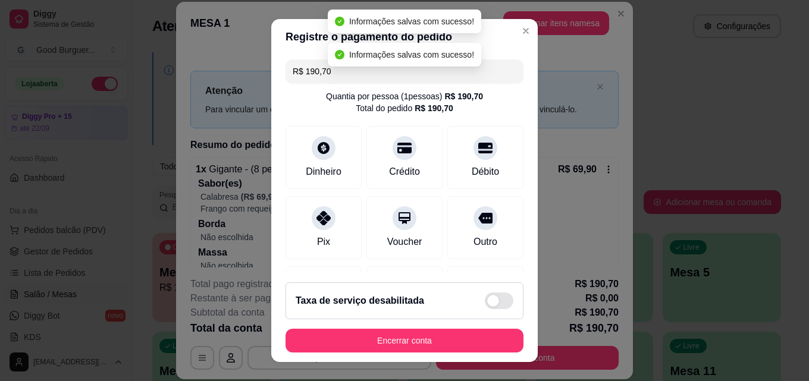
type input "R$ 0,00"
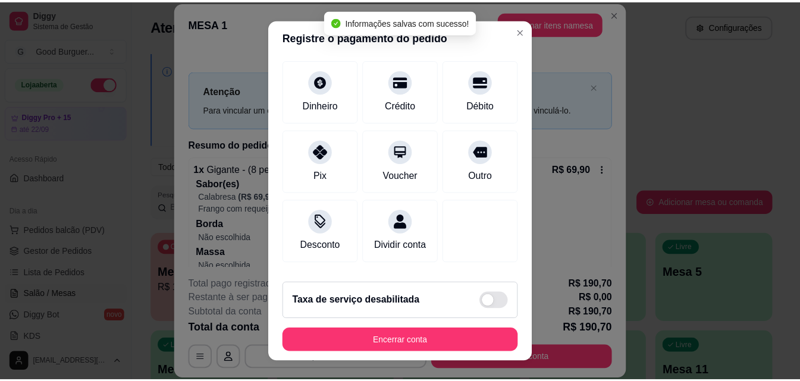
scroll to position [137, 0]
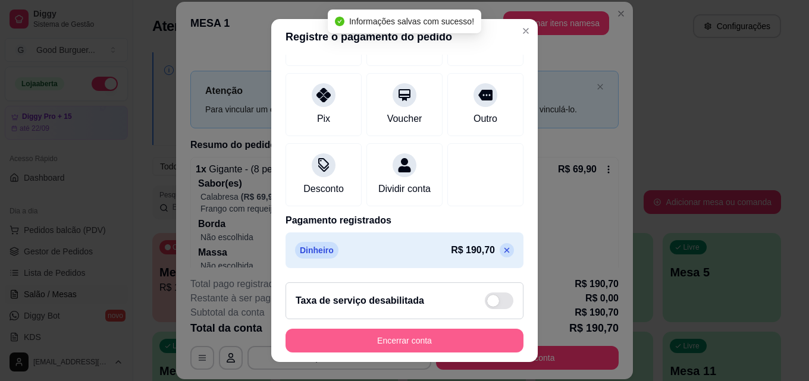
click at [400, 344] on button "Encerrar conta" at bounding box center [404, 341] width 238 height 24
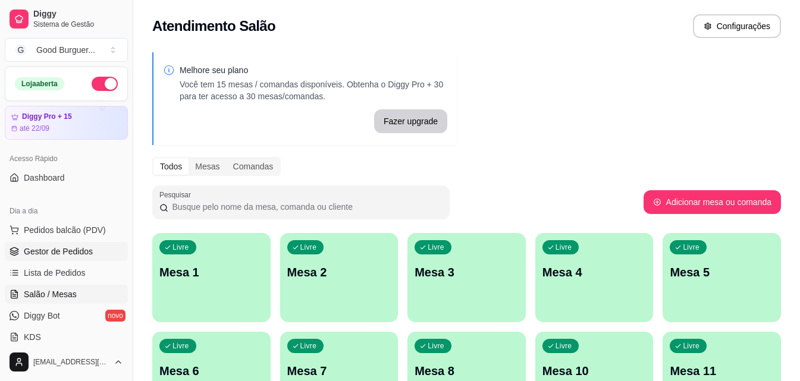
click at [95, 253] on link "Gestor de Pedidos" at bounding box center [66, 251] width 123 height 19
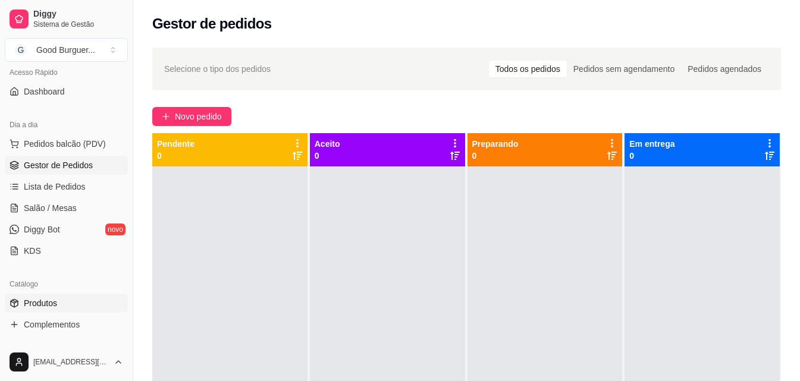
scroll to position [178, 0]
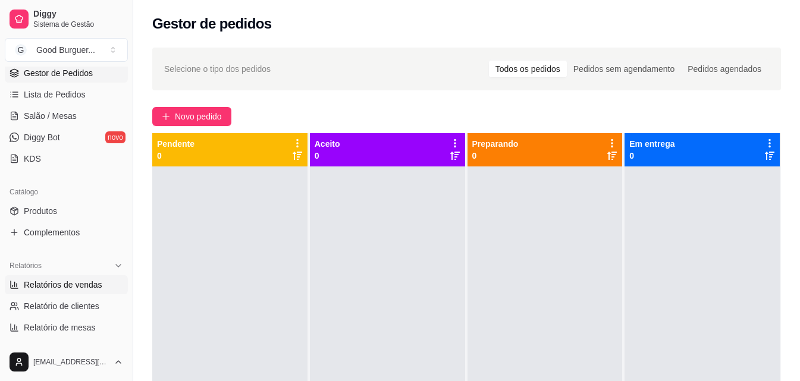
click at [61, 283] on span "Relatórios de vendas" at bounding box center [63, 285] width 78 height 12
select select "ALL"
select select "0"
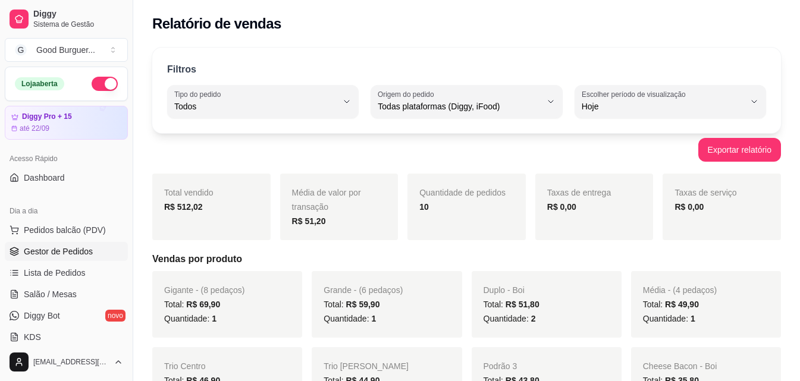
click at [67, 247] on span "Gestor de Pedidos" at bounding box center [58, 252] width 69 height 12
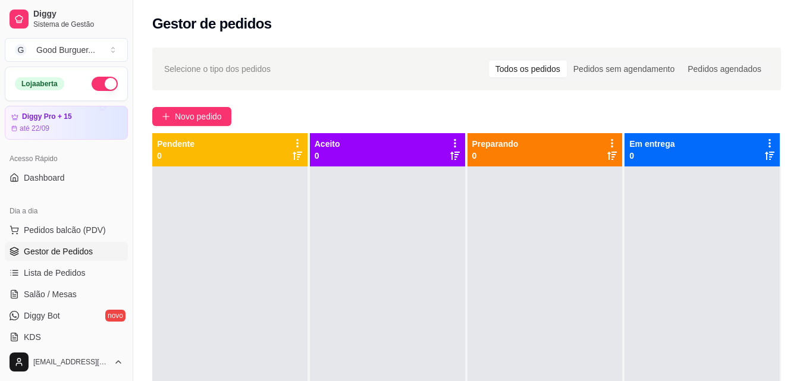
click at [5, 242] on link "Gestor de Pedidos" at bounding box center [66, 251] width 123 height 19
click at [54, 290] on span "Salão / Mesas" at bounding box center [50, 294] width 53 height 12
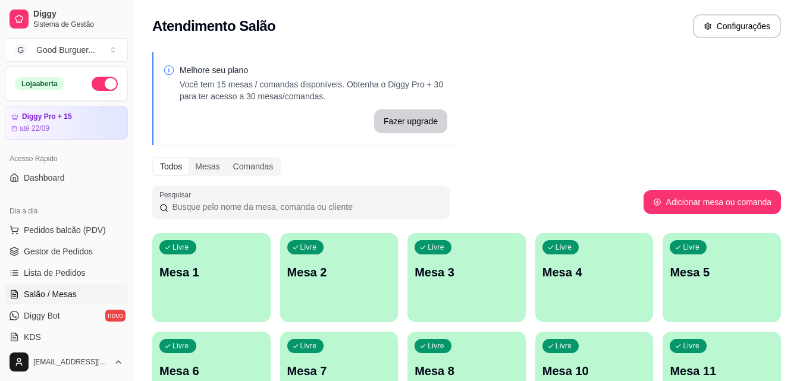
click at [220, 261] on div "Livre Mesa 1" at bounding box center [211, 270] width 118 height 75
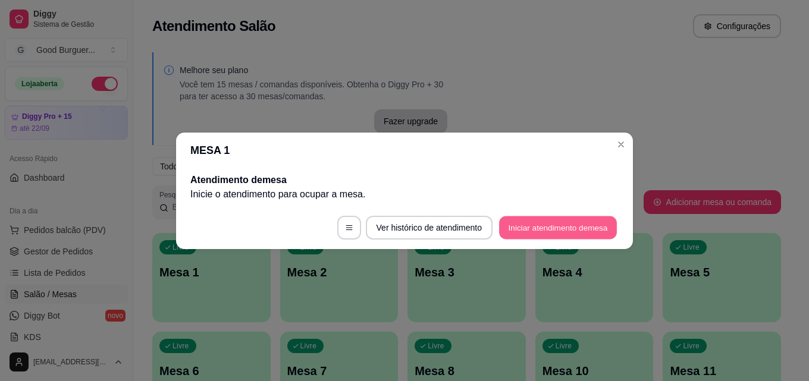
click at [551, 221] on button "Iniciar atendimento de mesa" at bounding box center [558, 227] width 118 height 23
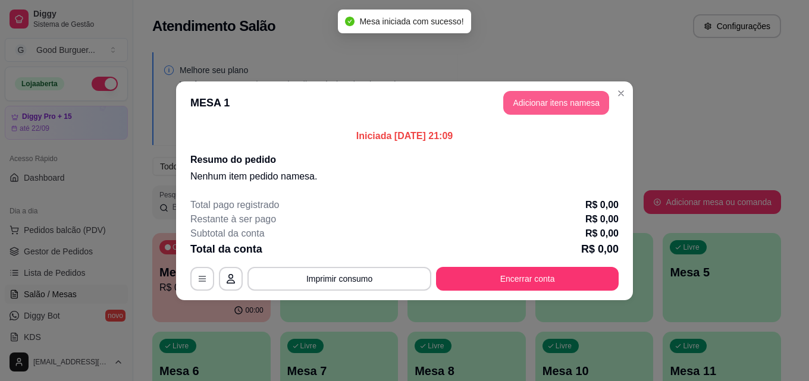
click at [570, 104] on button "Adicionar itens na mesa" at bounding box center [556, 103] width 106 height 24
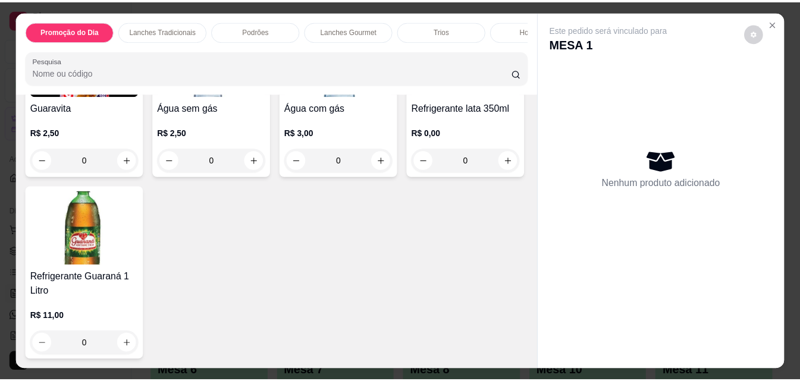
scroll to position [4140, 0]
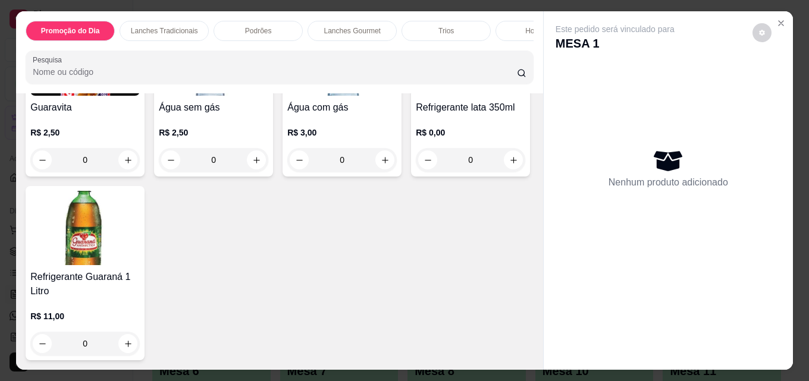
click at [71, 96] on img at bounding box center [84, 58] width 109 height 74
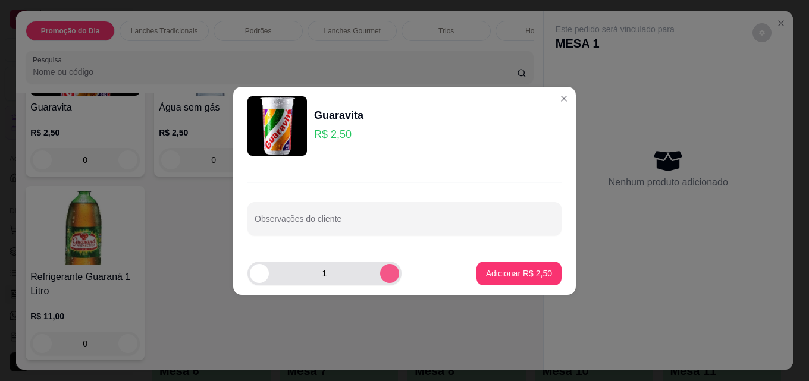
click at [385, 276] on icon "increase-product-quantity" at bounding box center [389, 273] width 9 height 9
type input "3"
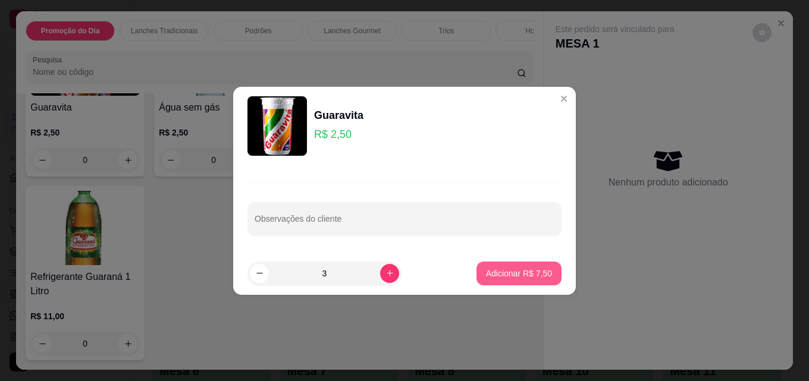
click at [491, 268] on p "Adicionar R$ 7,50" at bounding box center [519, 274] width 66 height 12
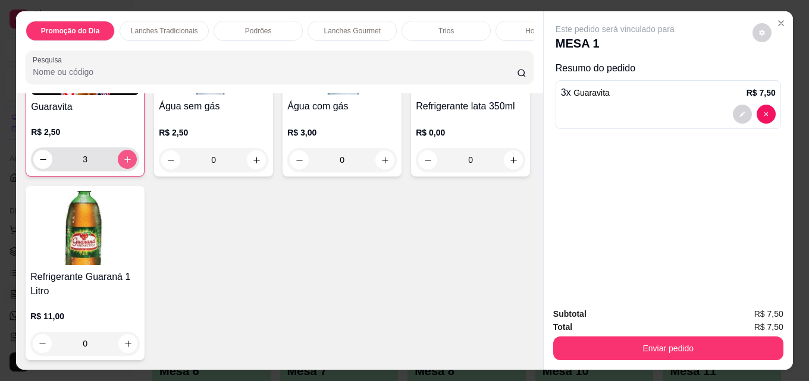
click at [123, 164] on icon "increase-product-quantity" at bounding box center [127, 159] width 9 height 9
type input "4"
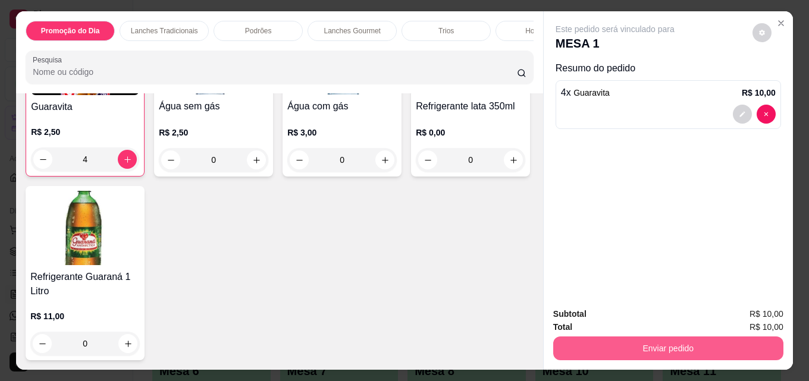
click at [652, 339] on button "Enviar pedido" at bounding box center [668, 349] width 230 height 24
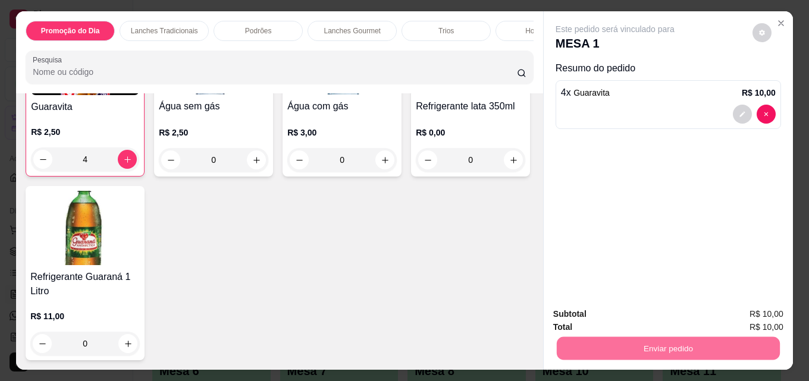
click at [626, 317] on button "Não registrar e enviar pedido" at bounding box center [629, 314] width 124 height 23
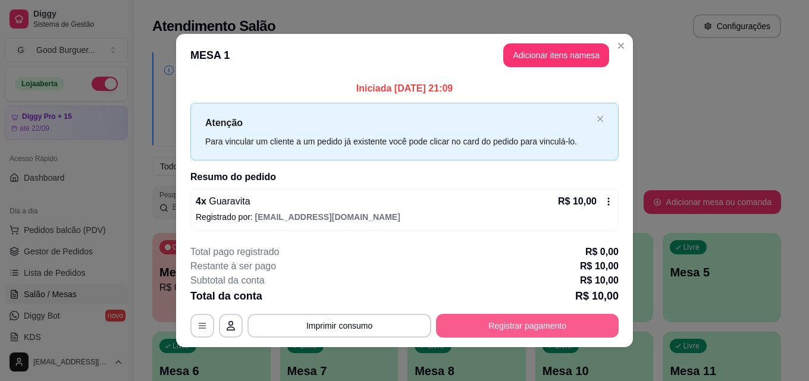
click at [518, 324] on button "Registrar pagamento" at bounding box center [527, 326] width 183 height 24
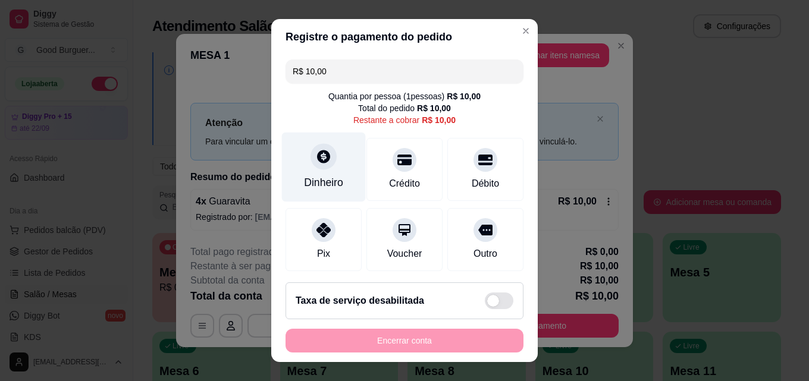
click at [320, 164] on icon at bounding box center [323, 156] width 15 height 15
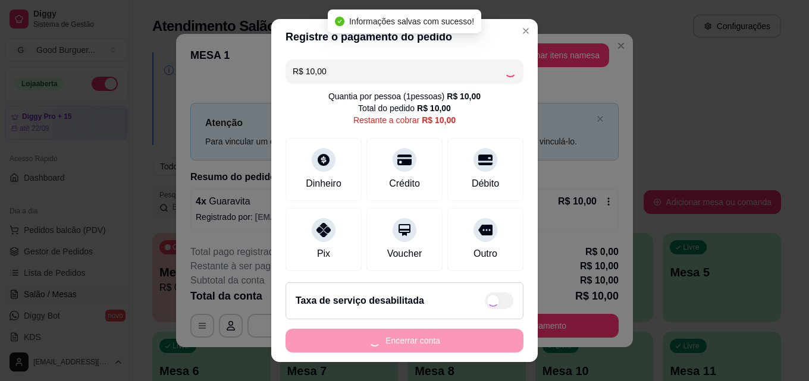
type input "R$ 0,00"
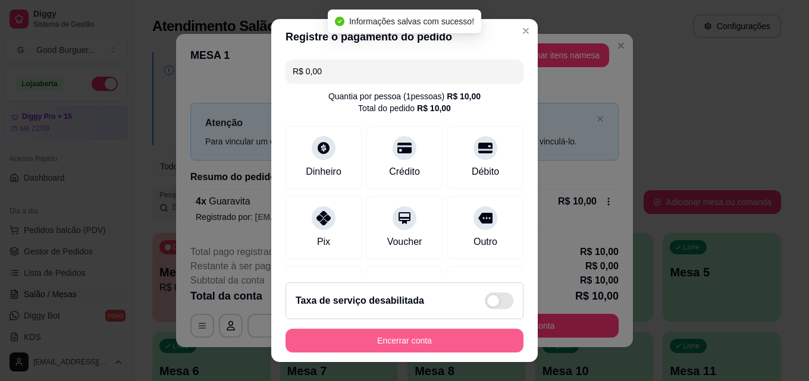
click at [419, 343] on button "Encerrar conta" at bounding box center [404, 341] width 238 height 24
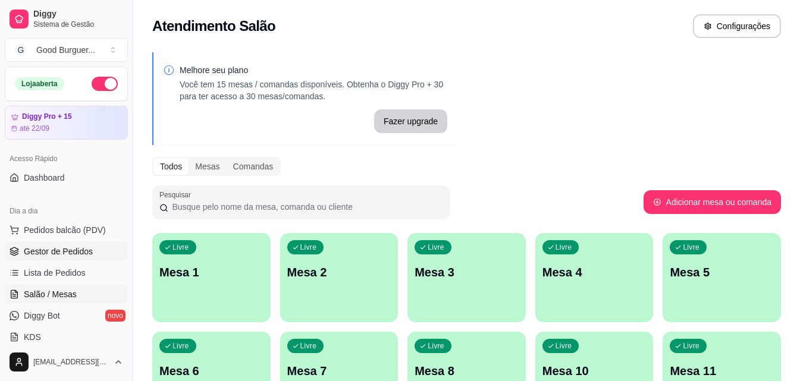
click at [78, 252] on span "Gestor de Pedidos" at bounding box center [58, 252] width 69 height 12
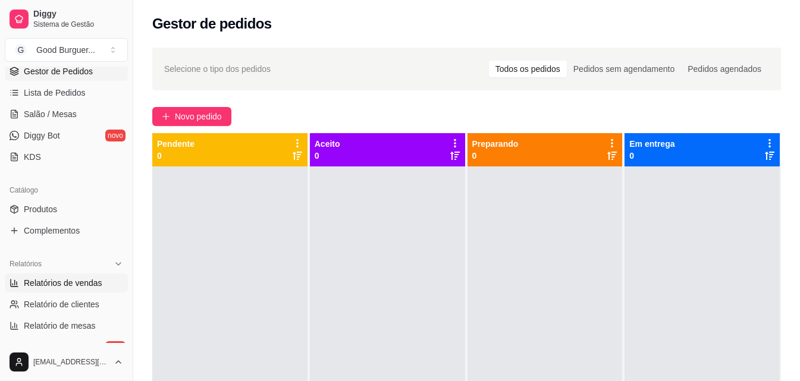
scroll to position [238, 0]
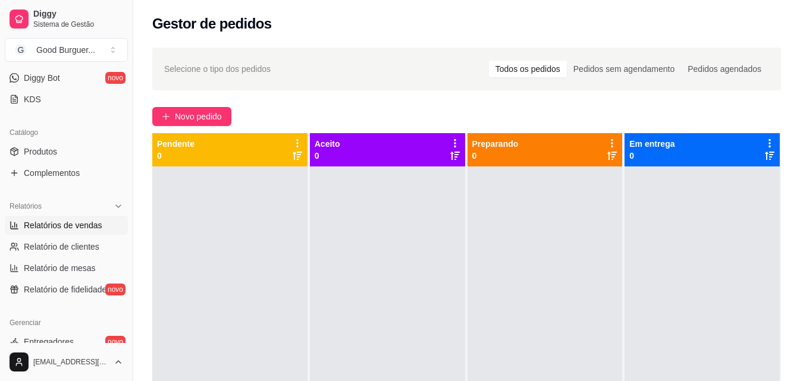
click at [80, 222] on span "Relatórios de vendas" at bounding box center [63, 225] width 78 height 12
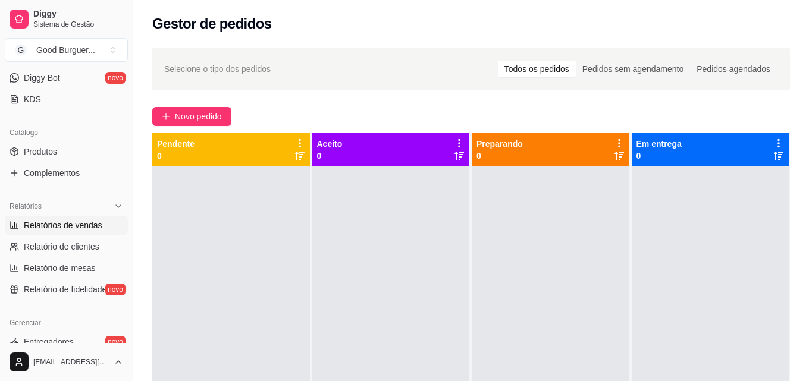
select select "ALL"
select select "0"
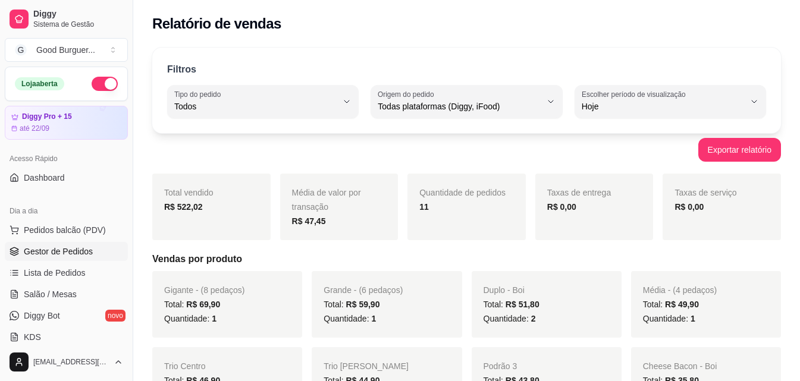
click at [67, 249] on span "Gestor de Pedidos" at bounding box center [58, 252] width 69 height 12
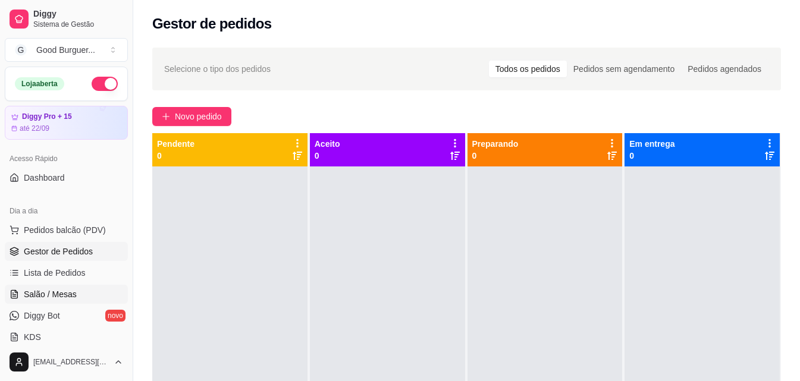
click at [52, 293] on span "Salão / Mesas" at bounding box center [50, 294] width 53 height 12
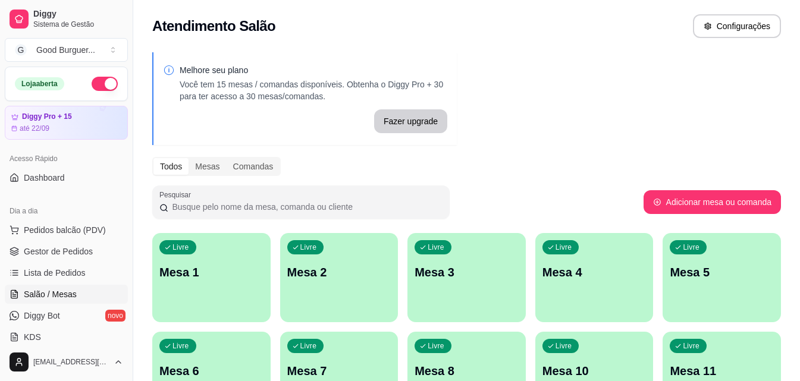
click at [207, 265] on p "Mesa 1" at bounding box center [211, 272] width 104 height 17
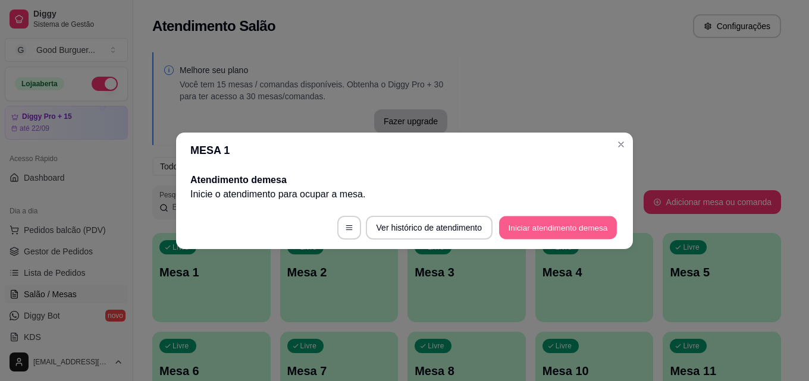
click at [533, 223] on button "Iniciar atendimento de mesa" at bounding box center [558, 227] width 118 height 23
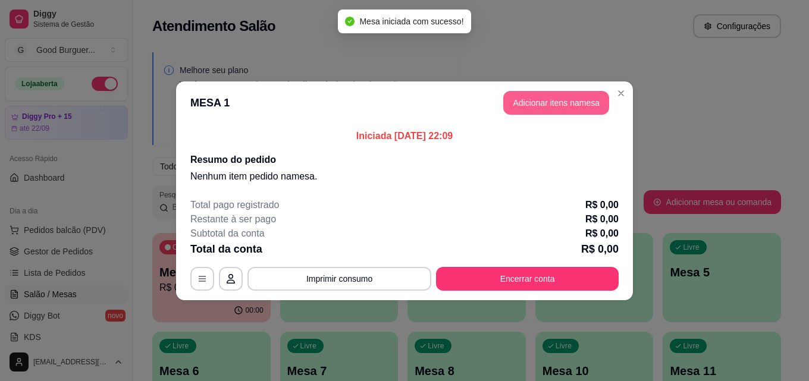
click at [580, 96] on button "Adicionar itens na mesa" at bounding box center [556, 103] width 106 height 24
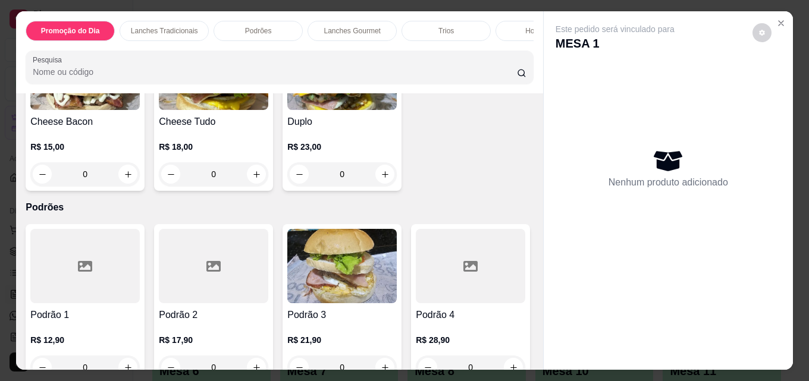
scroll to position [892, 0]
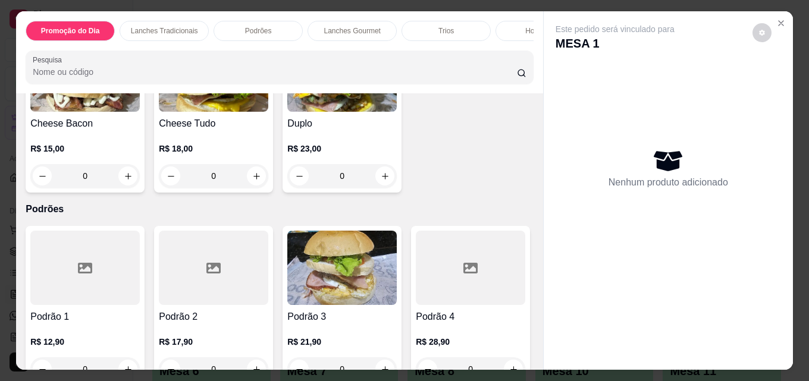
click at [287, 112] on img at bounding box center [341, 74] width 109 height 74
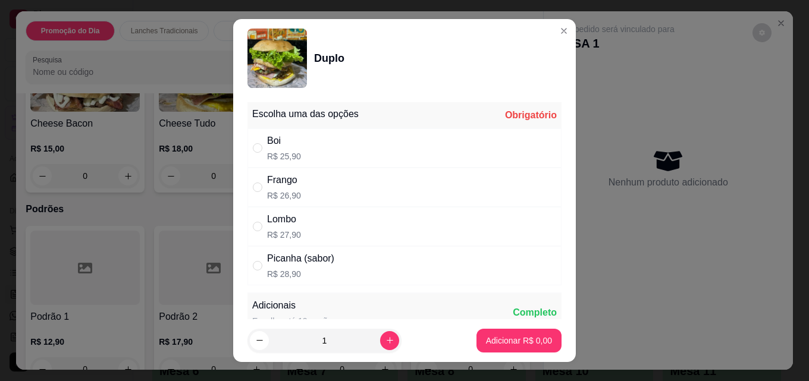
click at [247, 147] on div "Boi R$ 25,90" at bounding box center [404, 147] width 314 height 39
radio input "true"
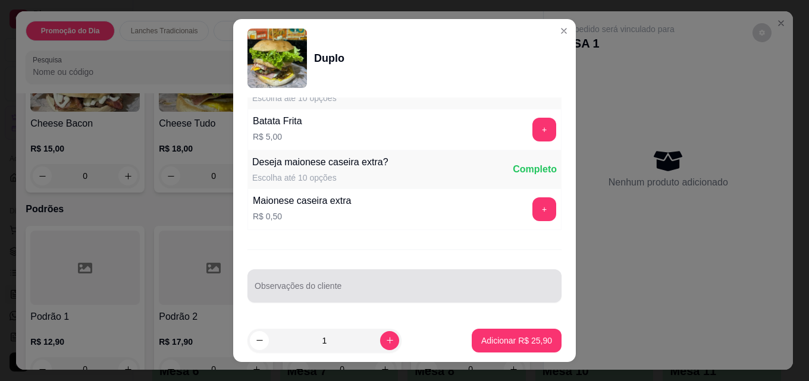
click at [364, 293] on input "Observações do cliente" at bounding box center [404, 291] width 300 height 12
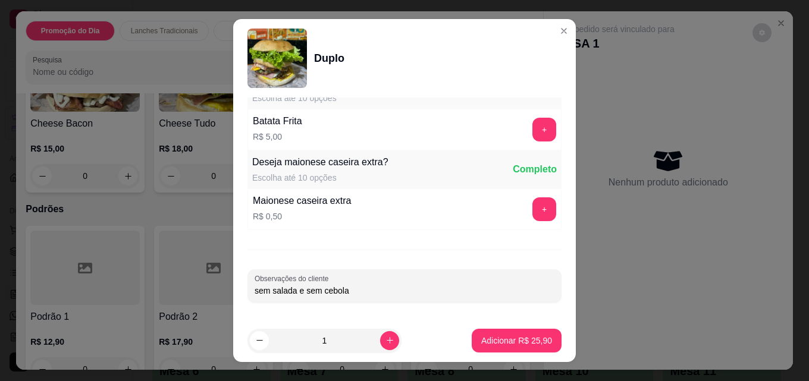
type input "sem salada e sem cebola"
click at [516, 341] on p "Adicionar R$ 25,90" at bounding box center [516, 340] width 69 height 11
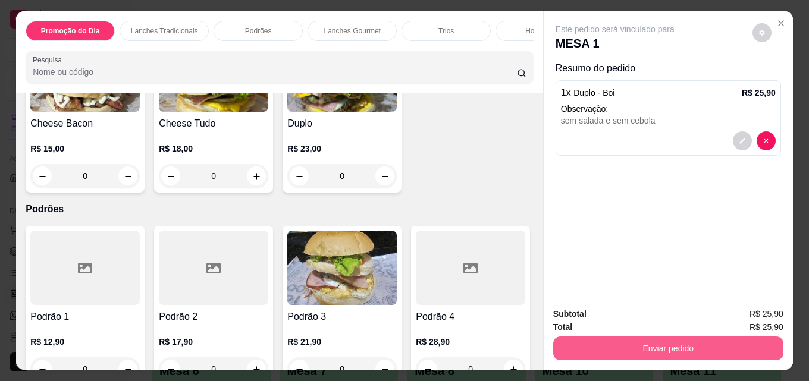
click at [672, 342] on button "Enviar pedido" at bounding box center [668, 349] width 230 height 24
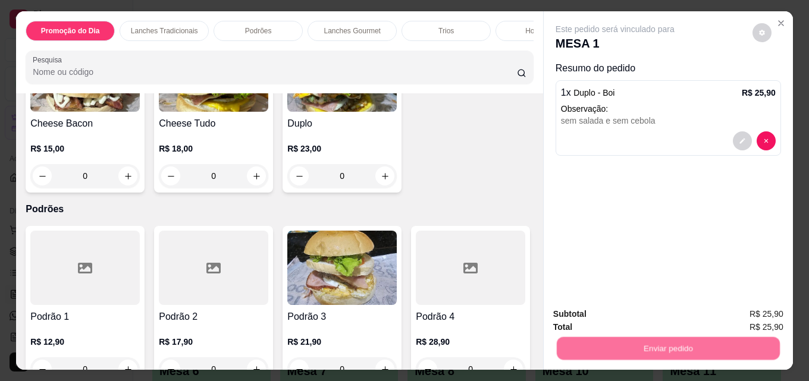
click at [632, 311] on button "Não registrar e enviar pedido" at bounding box center [629, 314] width 124 height 23
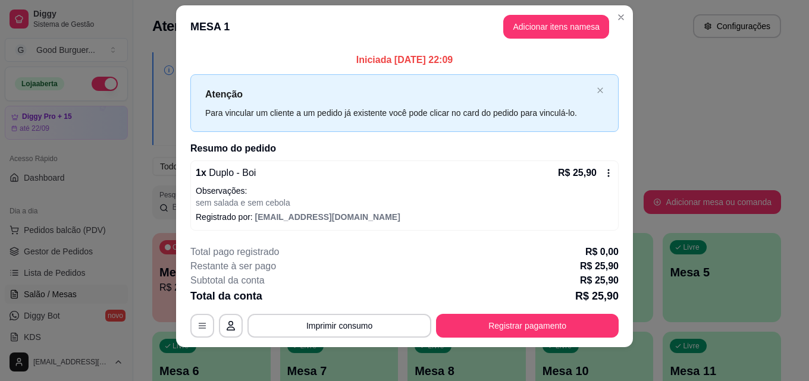
scroll to position [18, 0]
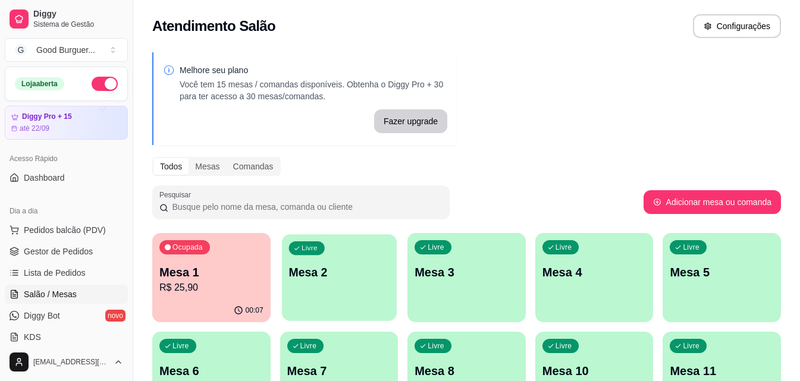
click at [373, 259] on div "Livre Mesa 2" at bounding box center [339, 270] width 115 height 73
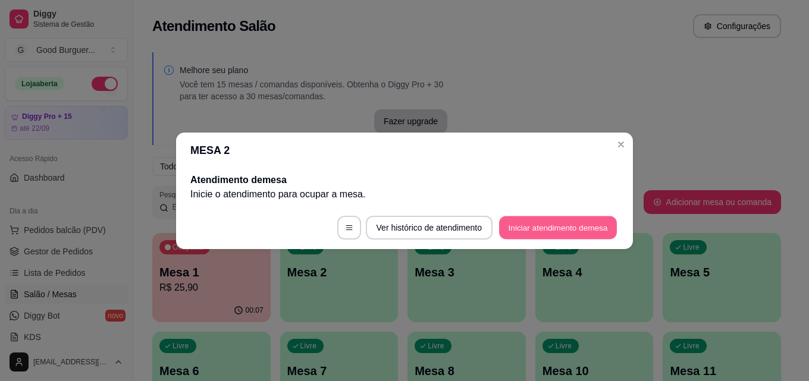
click at [542, 232] on button "Iniciar atendimento de mesa" at bounding box center [558, 227] width 118 height 23
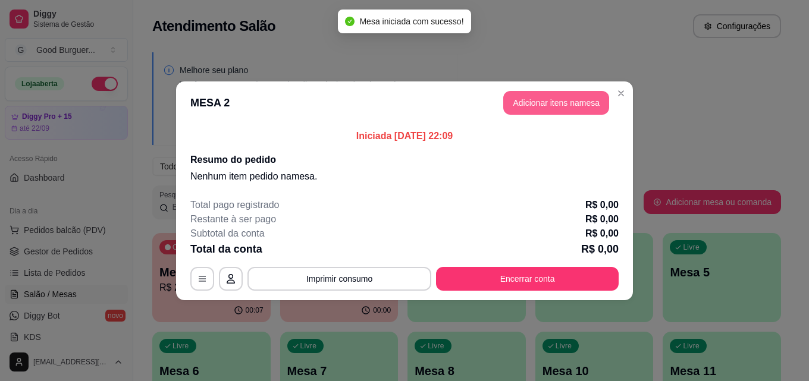
click at [540, 99] on button "Adicionar itens na mesa" at bounding box center [556, 103] width 106 height 24
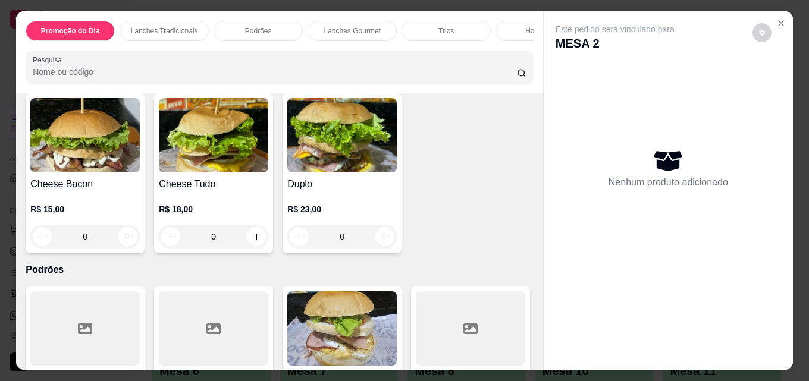
scroll to position [832, 0]
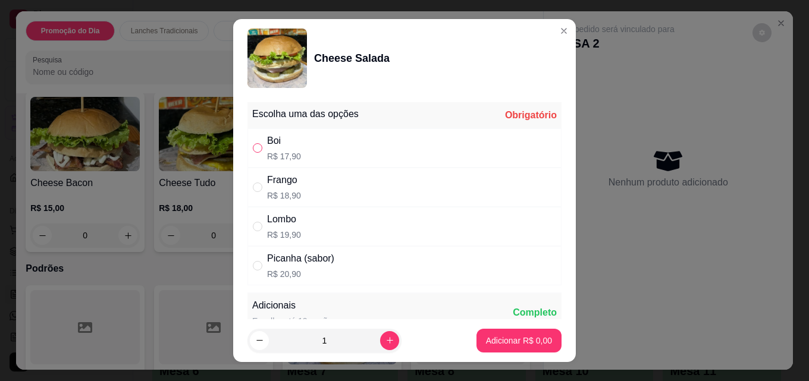
click at [256, 149] on input "" at bounding box center [258, 148] width 10 height 10
radio input "true"
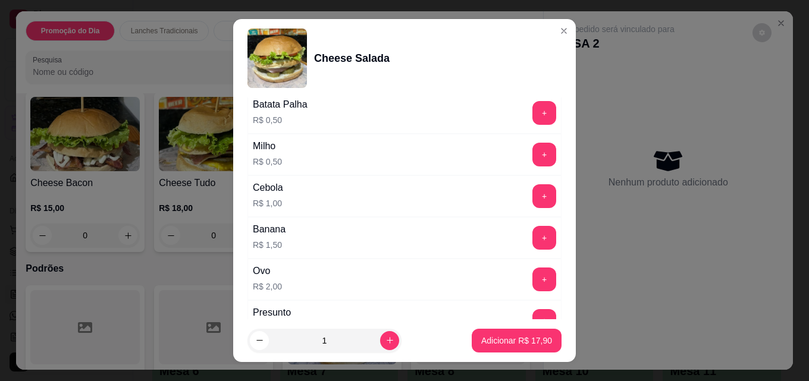
scroll to position [476, 0]
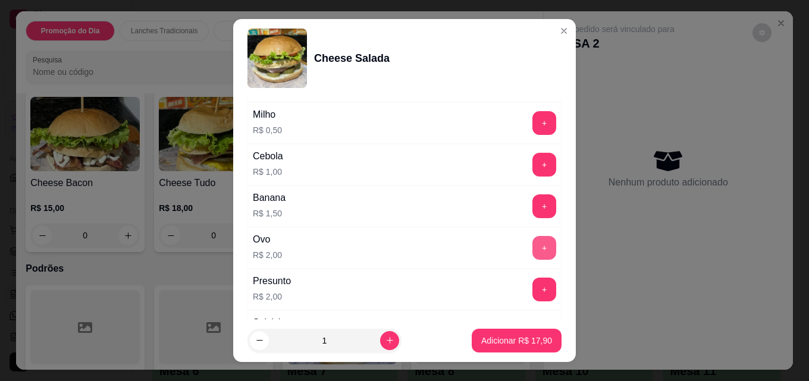
click at [532, 251] on button "+" at bounding box center [544, 248] width 24 height 24
click at [504, 339] on p "Adicionar R$ 19,90" at bounding box center [516, 341] width 71 height 12
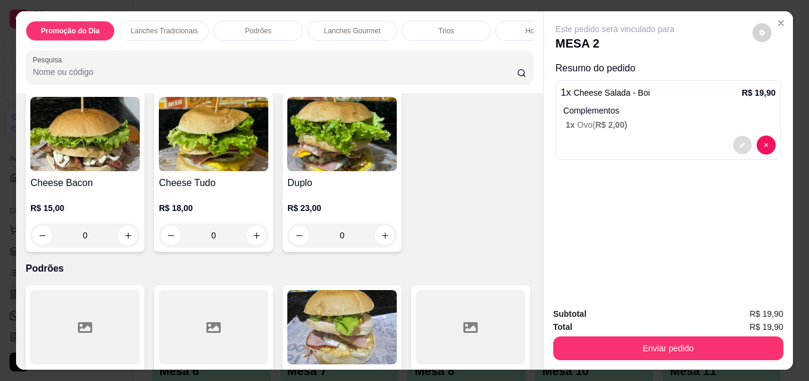
click at [738, 142] on icon "decrease-product-quantity" at bounding box center [741, 145] width 7 height 7
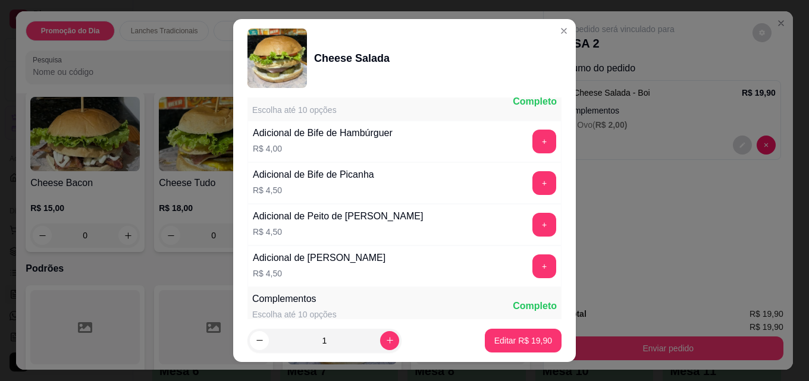
scroll to position [1007, 0]
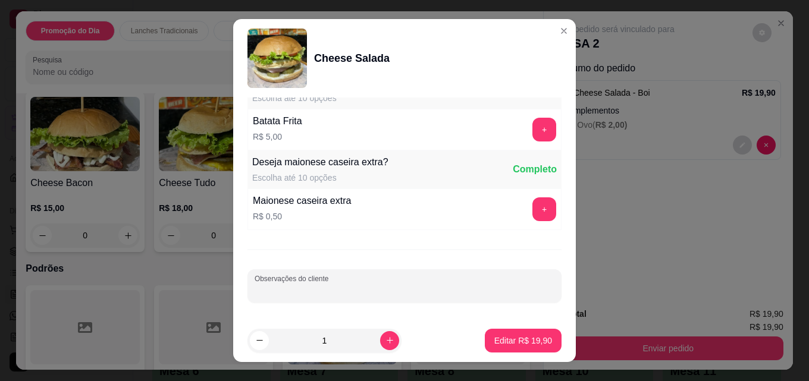
click at [416, 293] on input "Observações do cliente" at bounding box center [404, 291] width 300 height 12
type input "sem salada"
click at [529, 337] on p "Editar R$ 19,90" at bounding box center [523, 340] width 56 height 11
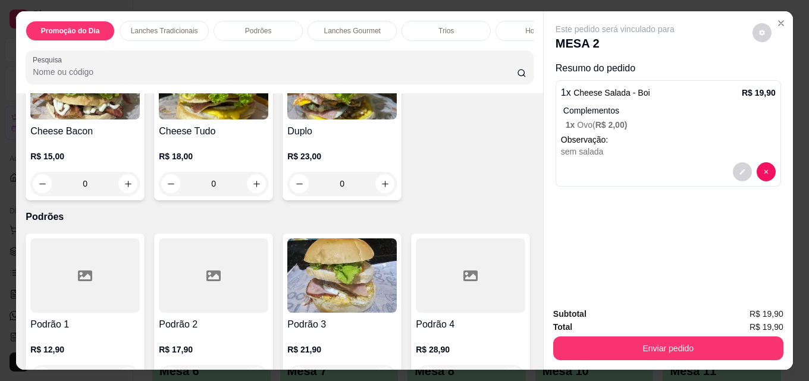
scroll to position [951, 0]
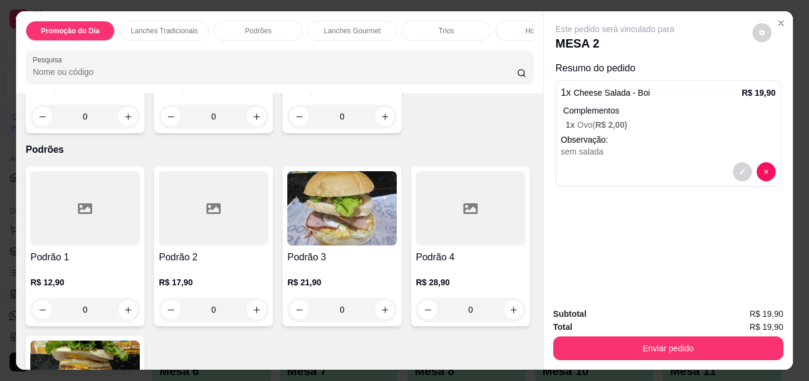
click at [287, 52] on img at bounding box center [341, 15] width 109 height 74
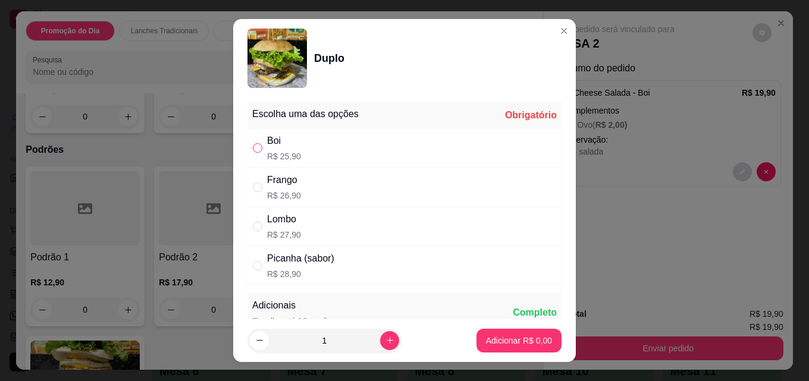
click at [253, 150] on input "" at bounding box center [258, 148] width 10 height 10
radio input "true"
click at [505, 344] on p "Adicionar R$ 25,90" at bounding box center [516, 341] width 71 height 12
type input "1"
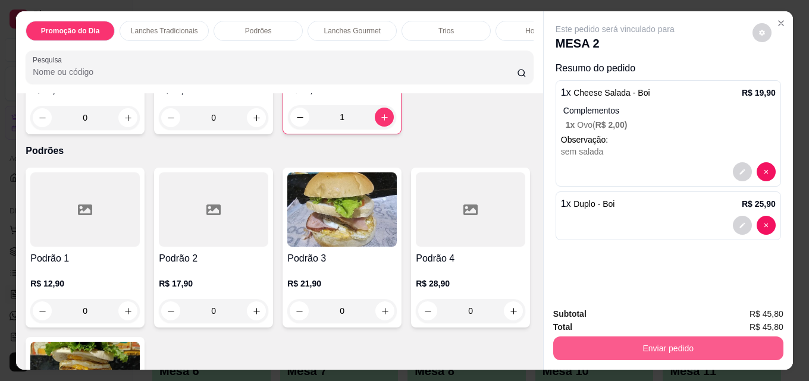
click at [668, 345] on button "Enviar pedido" at bounding box center [668, 349] width 230 height 24
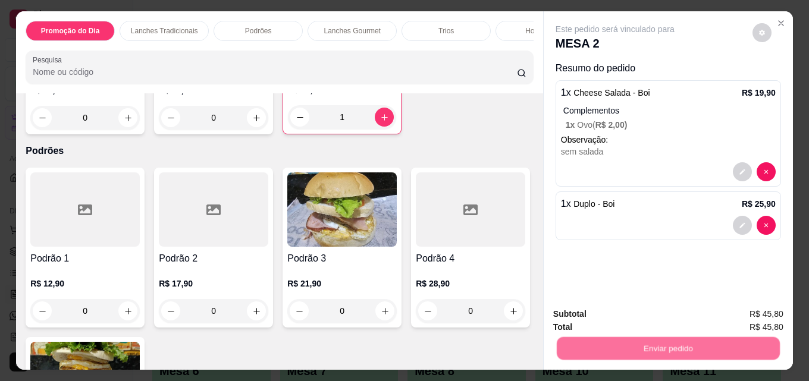
click at [649, 313] on button "Não registrar e enviar pedido" at bounding box center [628, 314] width 120 height 22
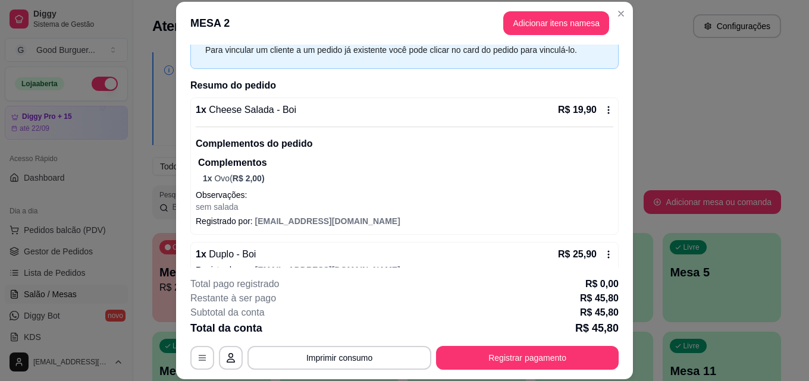
scroll to position [0, 0]
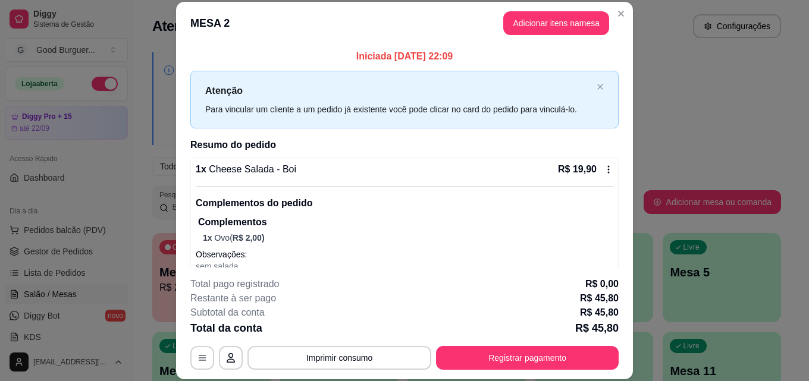
click at [600, 168] on div "1 x Cheese Salada - Boi R$ 19,90 Complementos do pedido Complementos 1 x Ovo ( …" at bounding box center [404, 225] width 428 height 137
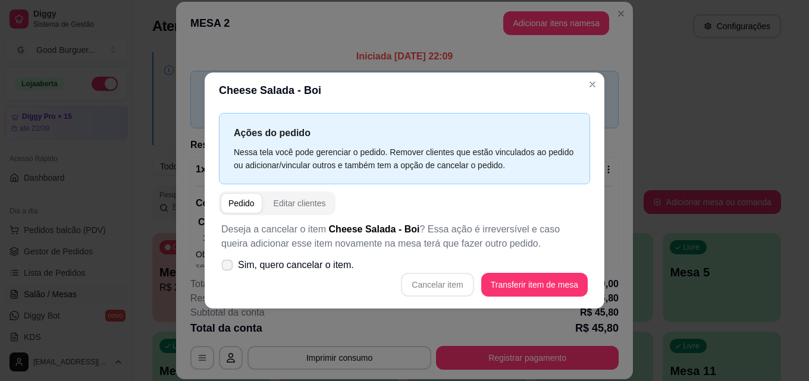
click at [235, 264] on label "Sim, quero cancelar o item." at bounding box center [287, 265] width 142 height 24
click at [228, 267] on input "Sim, quero cancelar o item." at bounding box center [225, 271] width 8 height 8
checkbox input "true"
click at [426, 284] on button "Cancelar item" at bounding box center [437, 284] width 71 height 23
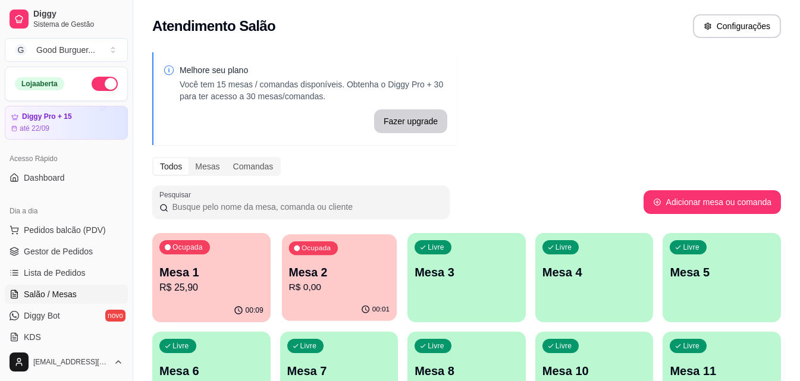
click at [339, 274] on p "Mesa 2" at bounding box center [338, 273] width 100 height 16
click at [241, 273] on p "Mesa 1" at bounding box center [211, 272] width 104 height 17
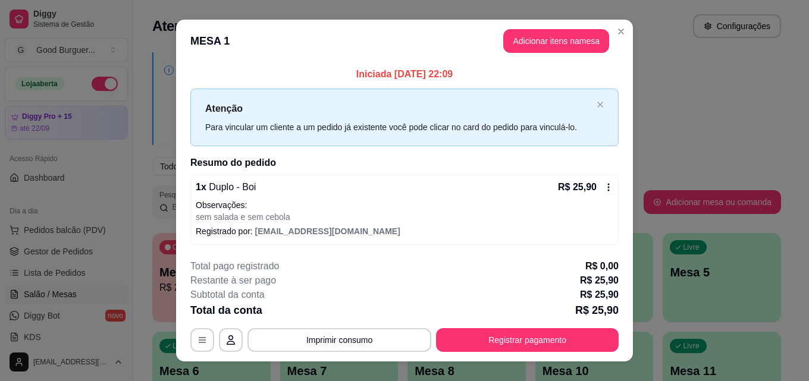
click at [549, 37] on button "Adicionar itens na mesa" at bounding box center [556, 41] width 106 height 24
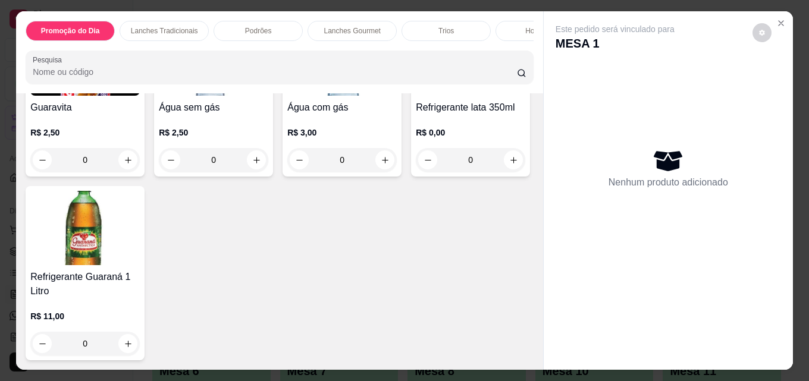
scroll to position [4140, 0]
click at [95, 96] on img at bounding box center [84, 58] width 109 height 74
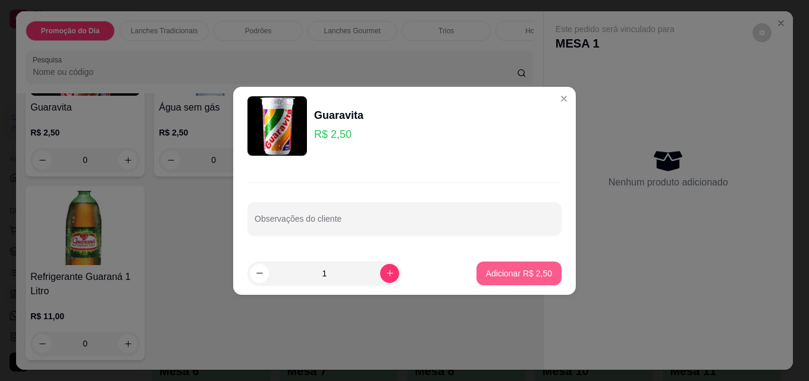
click at [518, 273] on p "Adicionar R$ 2,50" at bounding box center [519, 274] width 66 height 12
type input "1"
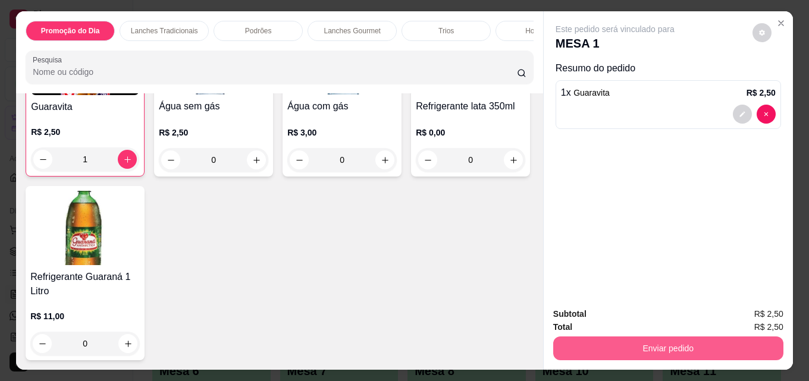
click at [662, 346] on button "Enviar pedido" at bounding box center [668, 349] width 230 height 24
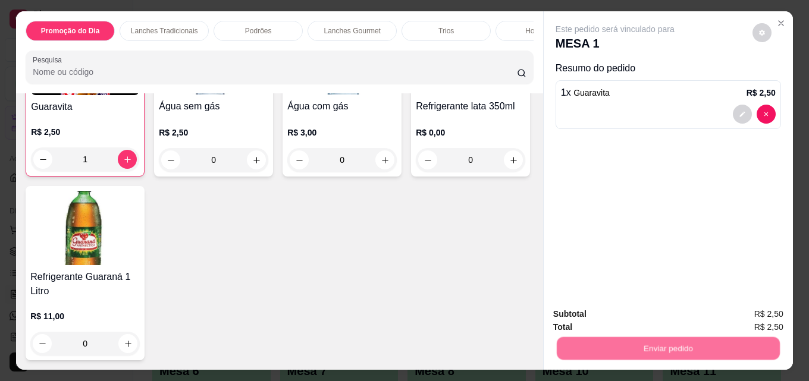
click at [643, 315] on button "Não registrar e enviar pedido" at bounding box center [629, 314] width 124 height 23
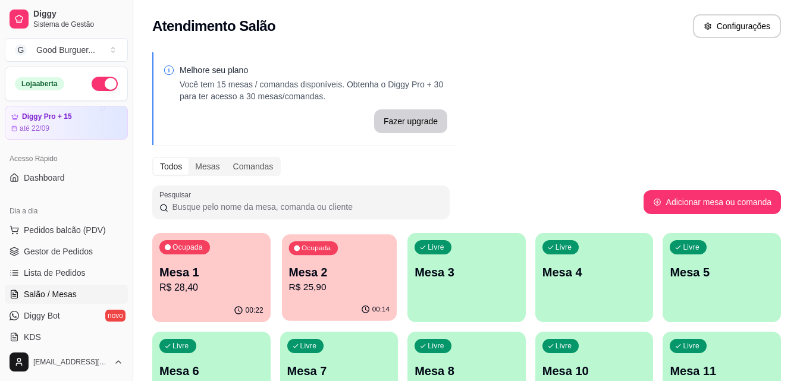
click at [327, 293] on p "R$ 25,90" at bounding box center [338, 288] width 100 height 14
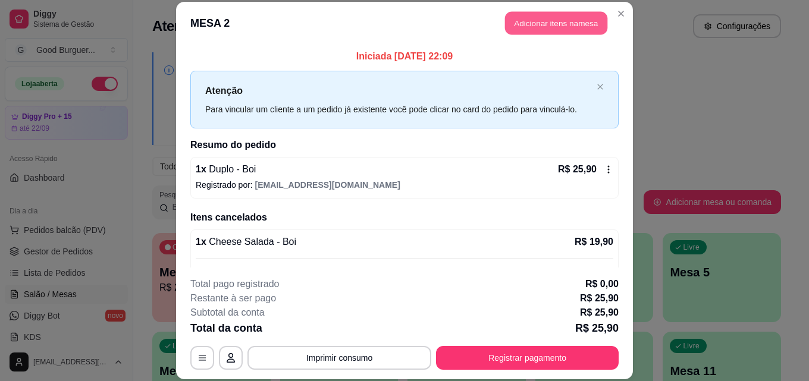
click at [568, 23] on button "Adicionar itens na mesa" at bounding box center [556, 23] width 102 height 23
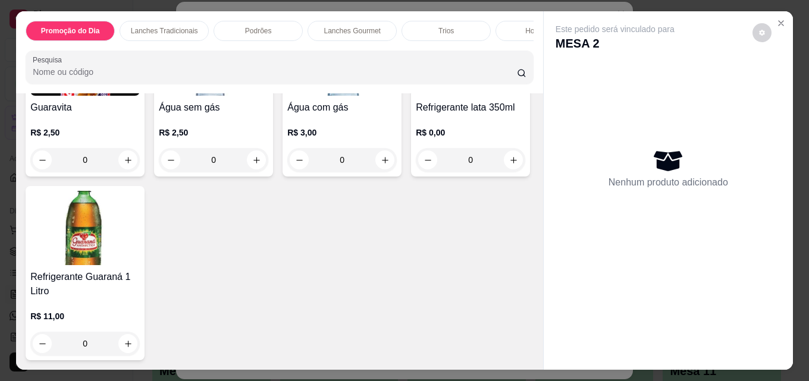
click at [87, 96] on img at bounding box center [84, 58] width 109 height 74
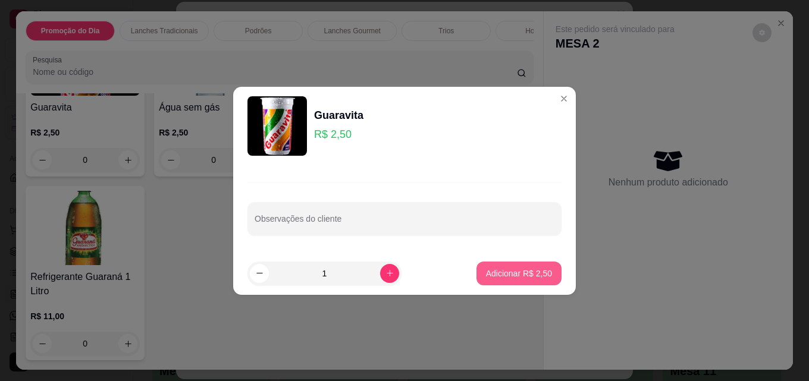
click at [507, 270] on p "Adicionar R$ 2,50" at bounding box center [519, 274] width 66 height 12
type input "1"
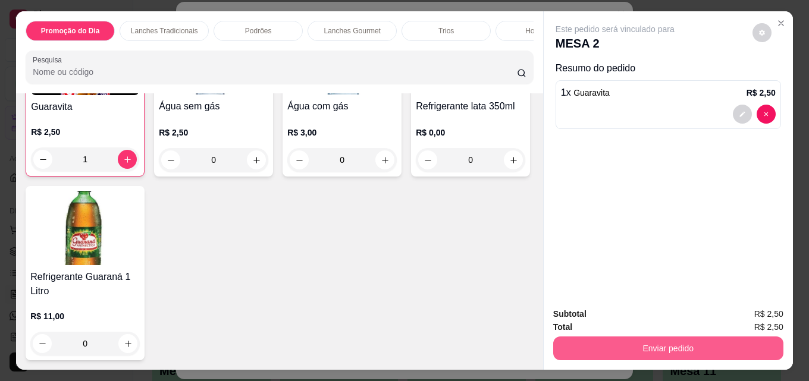
click at [640, 345] on button "Enviar pedido" at bounding box center [668, 349] width 230 height 24
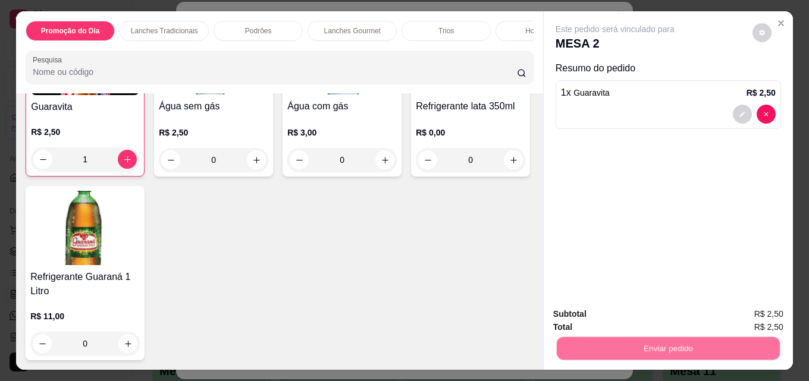
click at [642, 317] on button "Não registrar e enviar pedido" at bounding box center [629, 314] width 124 height 23
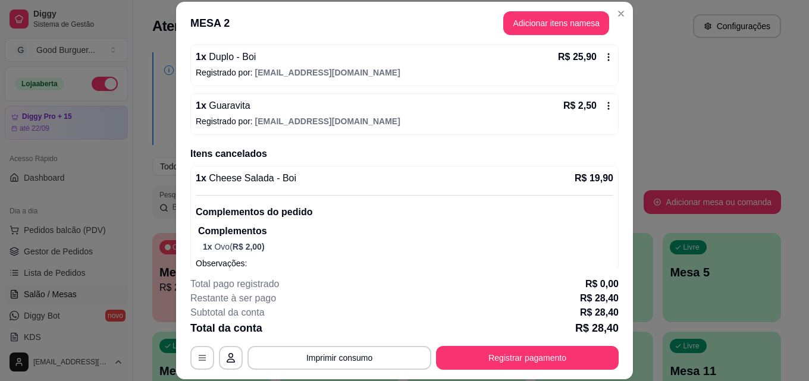
scroll to position [148, 0]
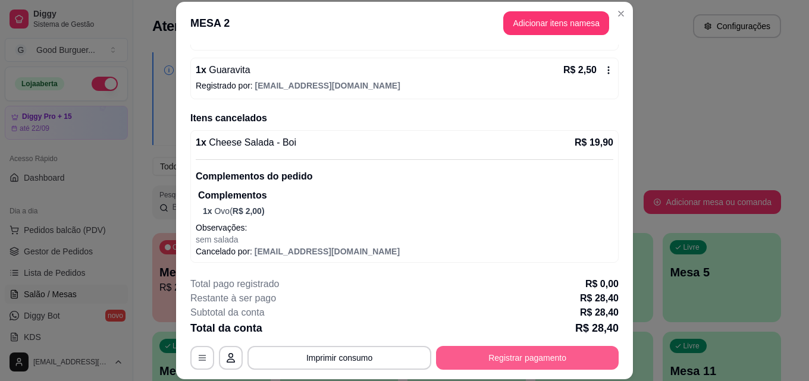
click at [516, 359] on button "Registrar pagamento" at bounding box center [527, 358] width 183 height 24
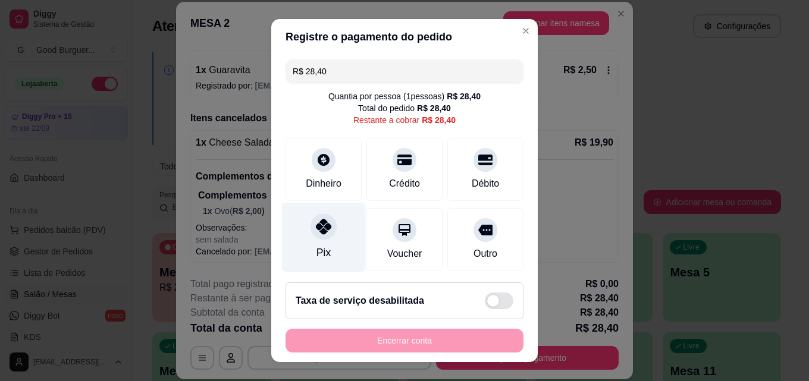
click at [315, 237] on div at bounding box center [323, 226] width 26 height 26
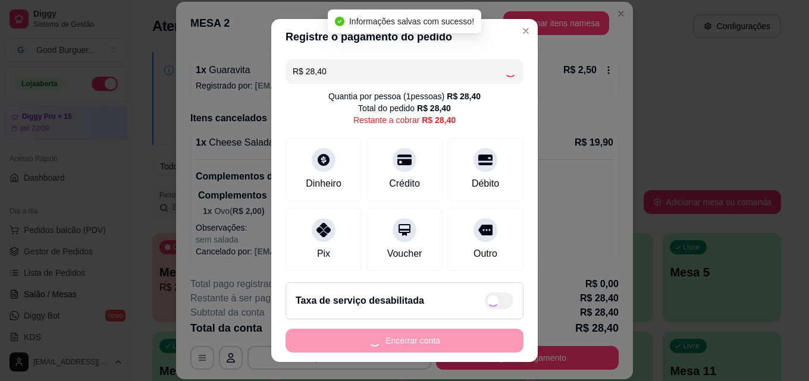
type input "R$ 0,00"
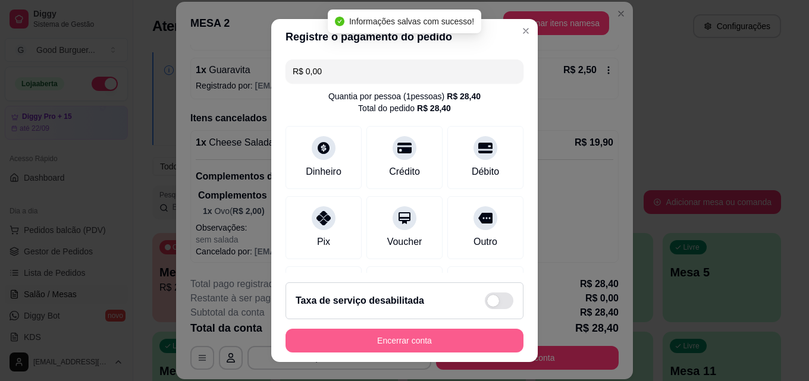
click at [404, 344] on button "Encerrar conta" at bounding box center [404, 341] width 238 height 24
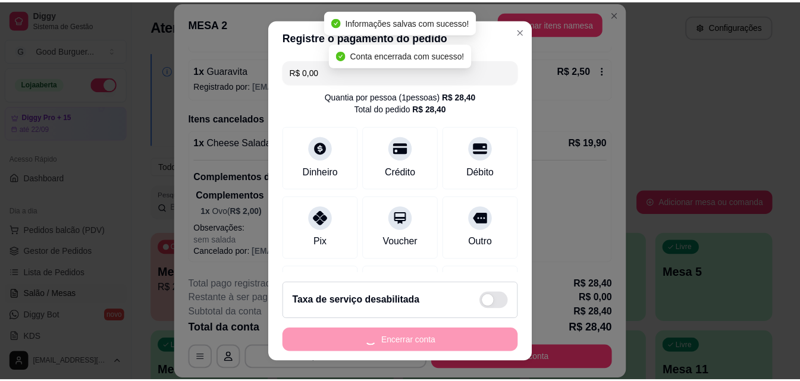
scroll to position [0, 0]
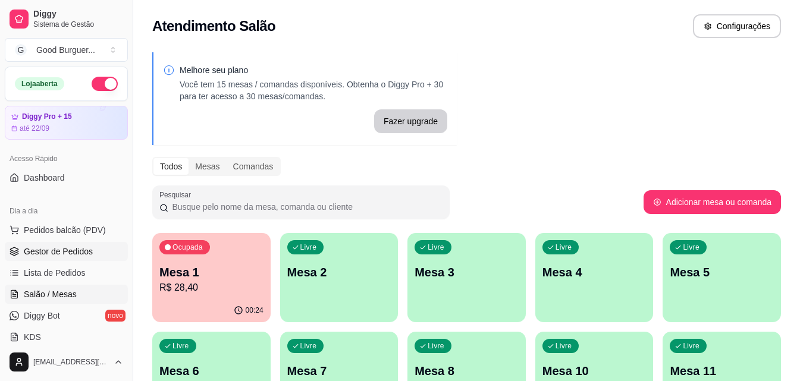
click at [49, 256] on span "Gestor de Pedidos" at bounding box center [58, 252] width 69 height 12
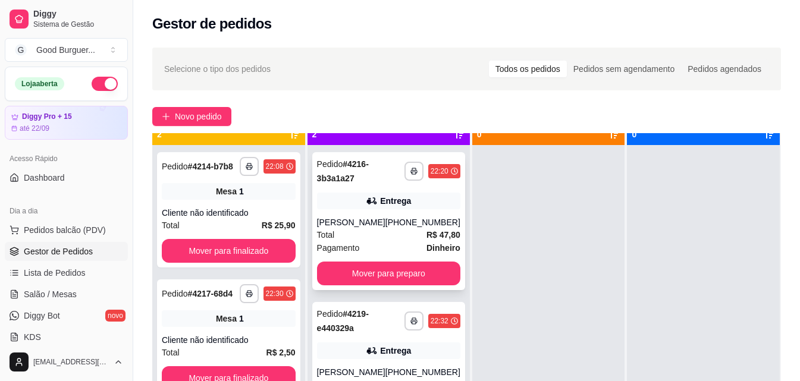
scroll to position [33, 0]
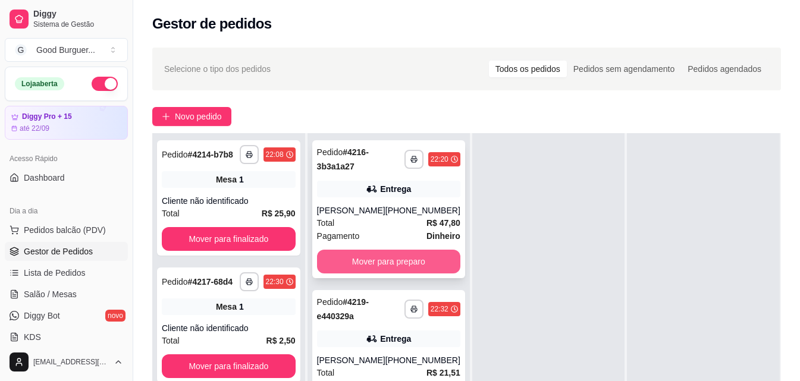
click at [377, 266] on button "Mover para preparo" at bounding box center [388, 262] width 143 height 24
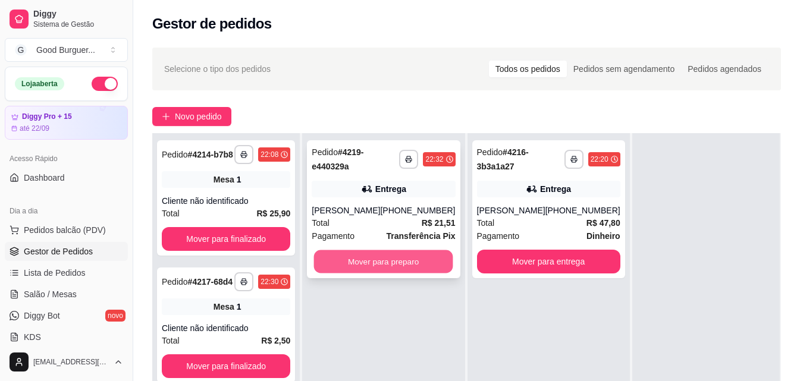
click at [382, 266] on button "Mover para preparo" at bounding box center [383, 261] width 139 height 23
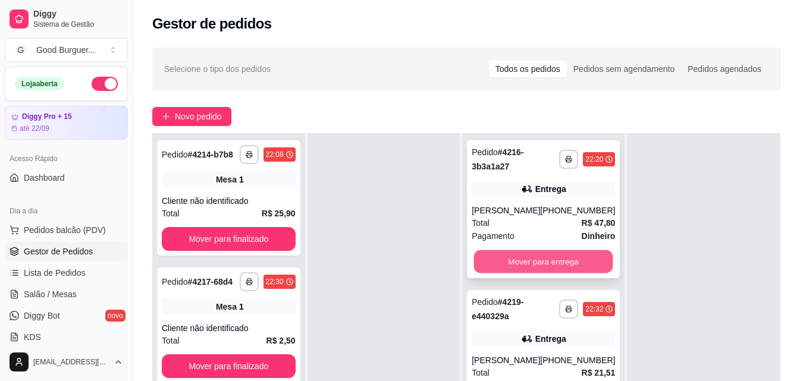
click at [524, 259] on button "Mover para entrega" at bounding box center [543, 261] width 139 height 23
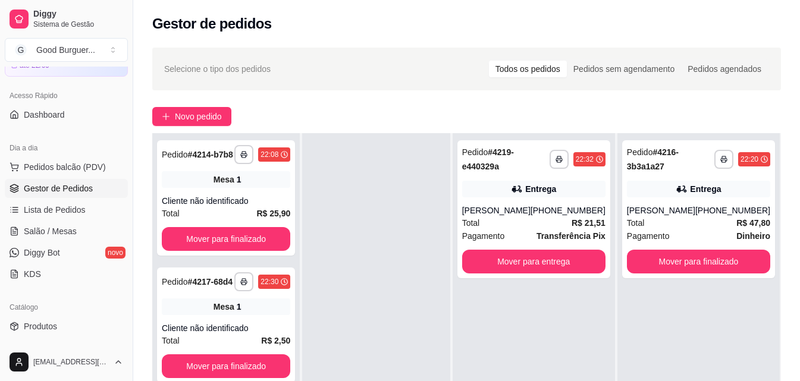
scroll to position [178, 0]
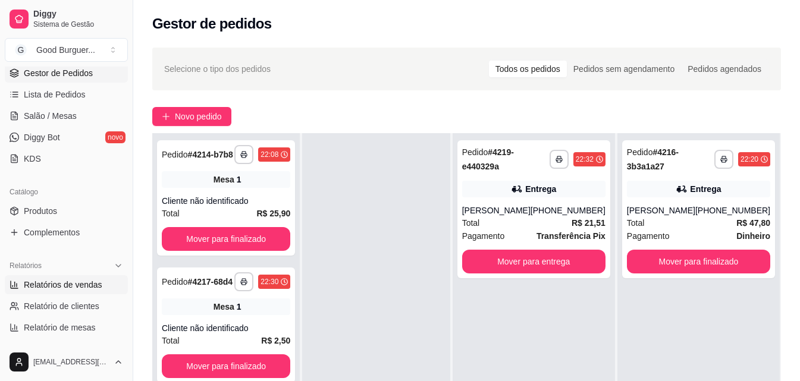
click at [76, 285] on span "Relatórios de vendas" at bounding box center [63, 285] width 78 height 12
select select "ALL"
select select "0"
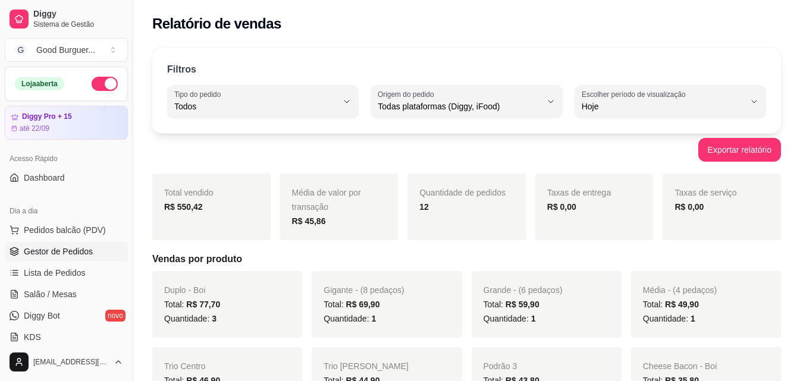
click at [80, 252] on span "Gestor de Pedidos" at bounding box center [58, 252] width 69 height 12
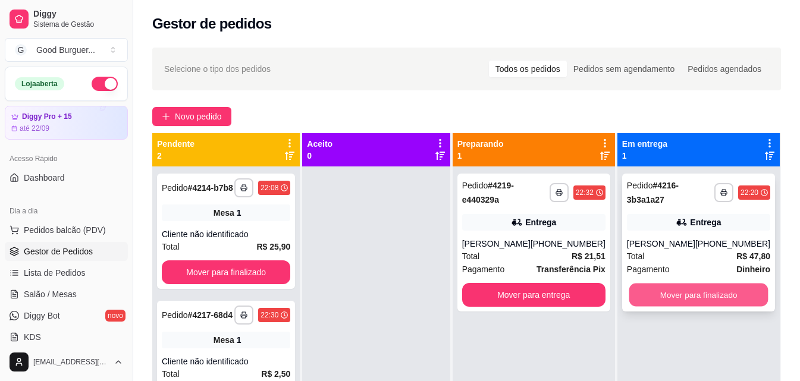
click at [704, 300] on button "Mover para finalizado" at bounding box center [697, 295] width 139 height 23
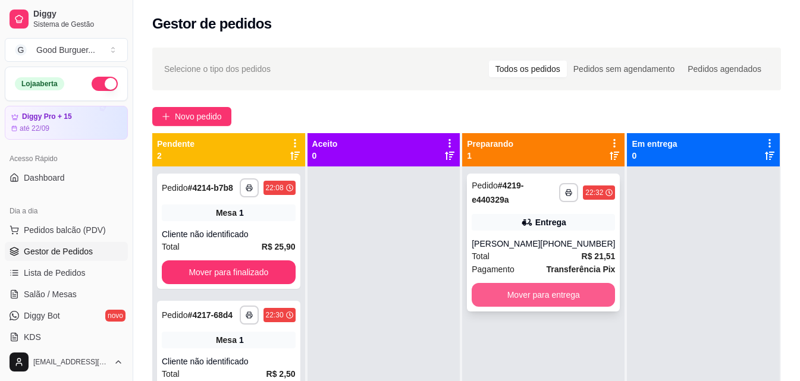
click at [546, 298] on button "Mover para entrega" at bounding box center [542, 295] width 143 height 24
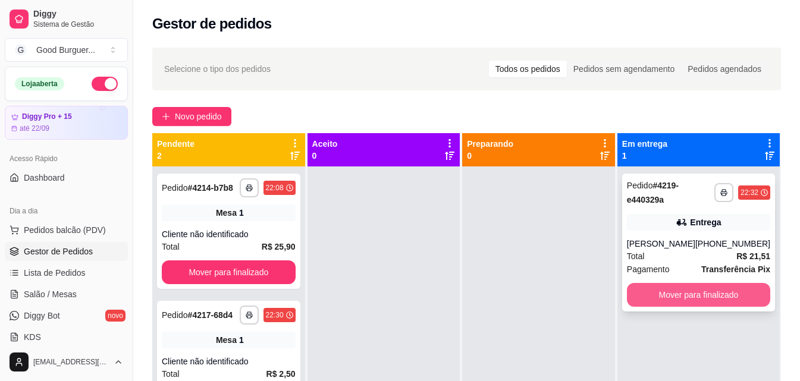
click at [677, 294] on button "Mover para finalizado" at bounding box center [698, 295] width 143 height 24
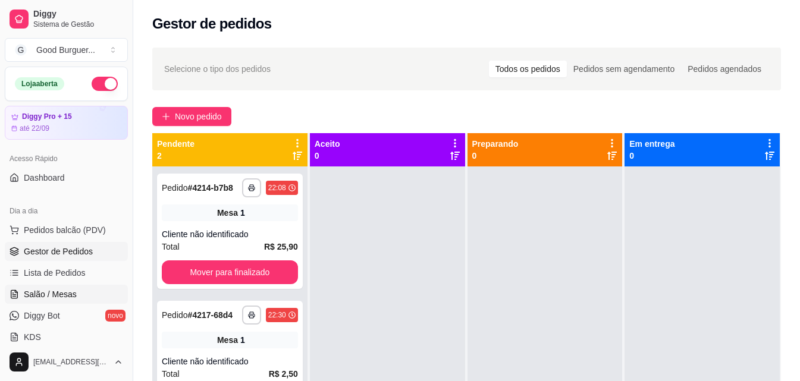
click at [79, 298] on link "Salão / Mesas" at bounding box center [66, 294] width 123 height 19
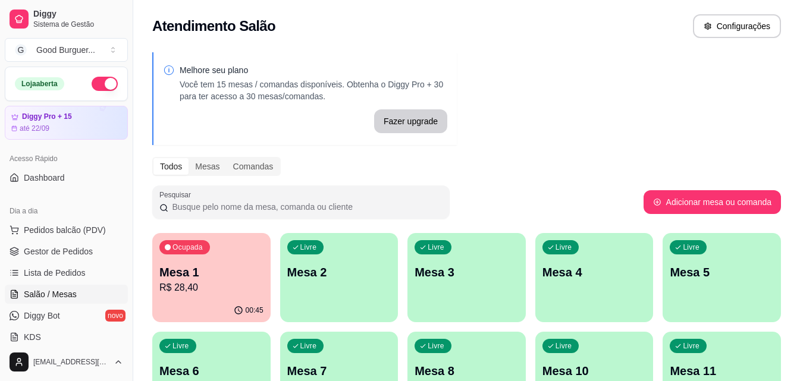
click at [189, 284] on p "R$ 28,40" at bounding box center [211, 288] width 104 height 14
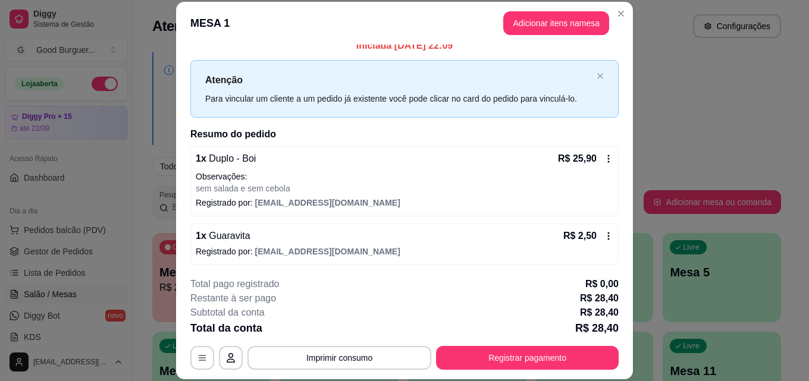
scroll to position [13, 0]
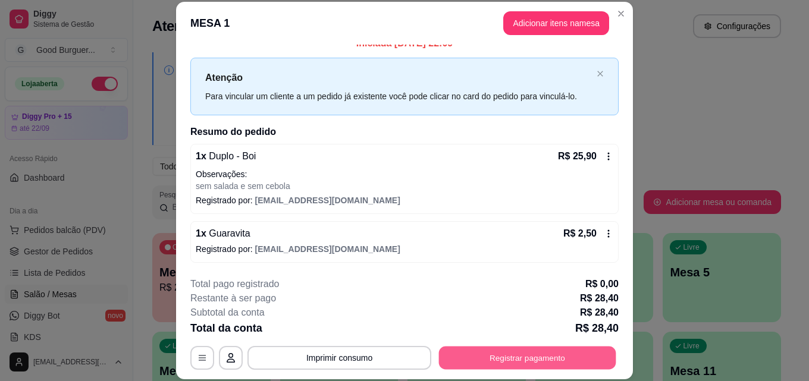
click at [510, 366] on button "Registrar pagamento" at bounding box center [527, 357] width 177 height 23
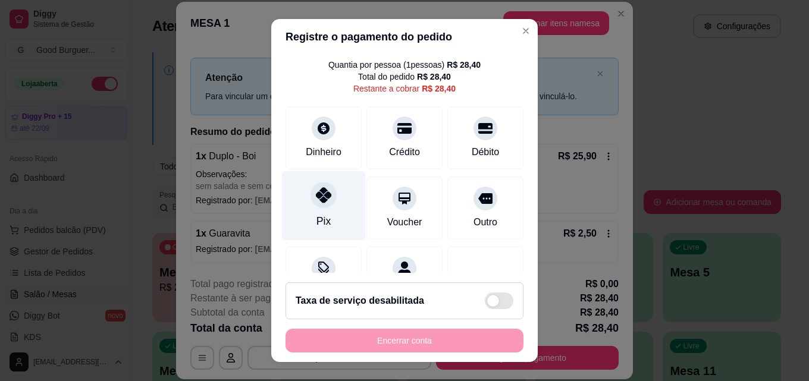
scroll to position [59, 0]
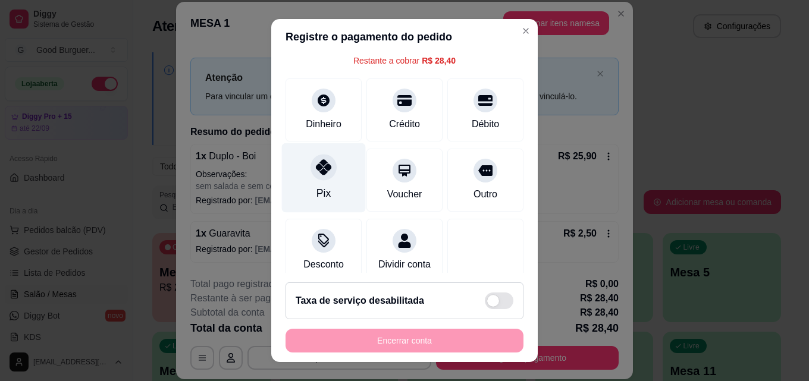
click at [319, 159] on div at bounding box center [323, 167] width 26 height 26
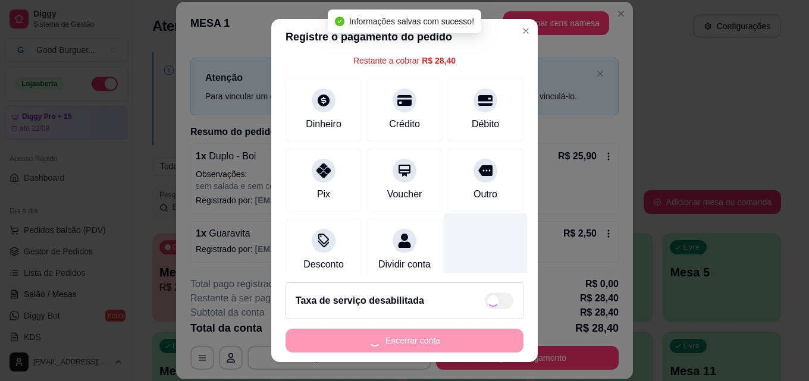
type input "R$ 0,00"
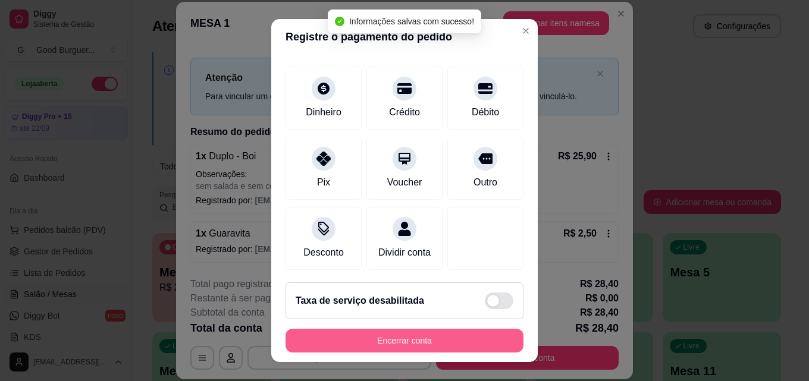
click at [421, 341] on button "Encerrar conta" at bounding box center [404, 341] width 238 height 24
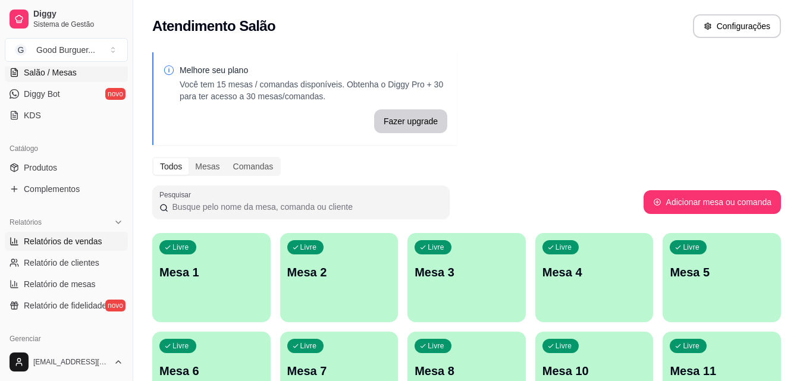
scroll to position [238, 0]
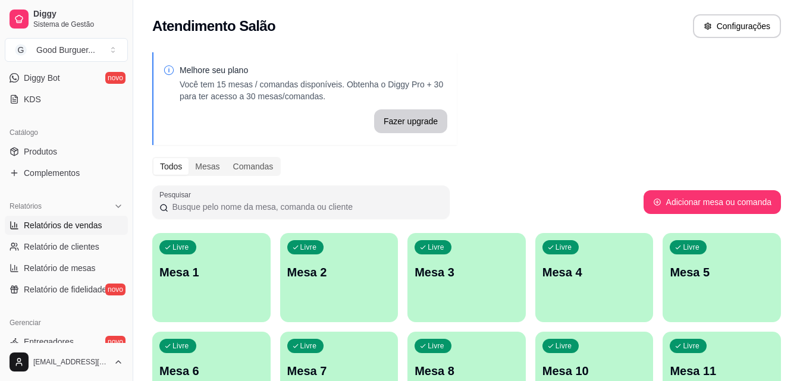
click at [78, 231] on span "Relatórios de vendas" at bounding box center [63, 225] width 78 height 12
select select "ALL"
select select "0"
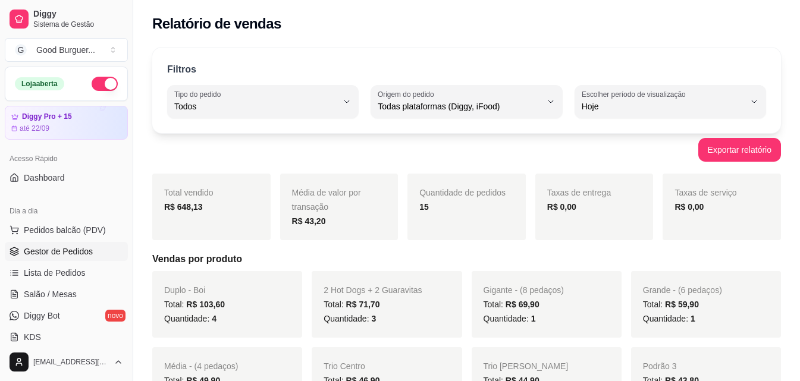
click at [66, 252] on span "Gestor de Pedidos" at bounding box center [58, 252] width 69 height 12
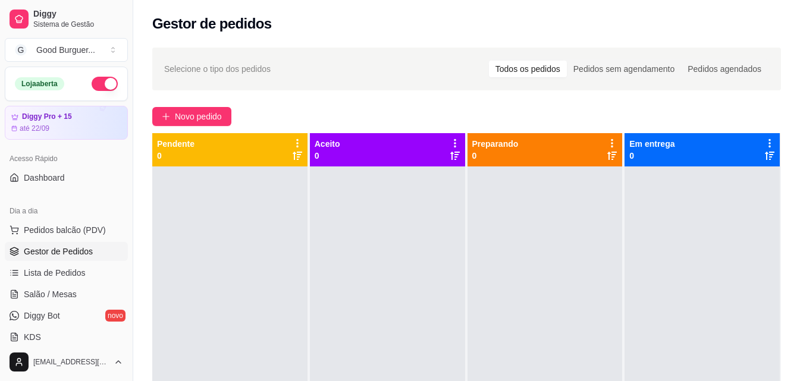
click at [92, 83] on button "button" at bounding box center [105, 84] width 26 height 14
